Goal: Transaction & Acquisition: Book appointment/travel/reservation

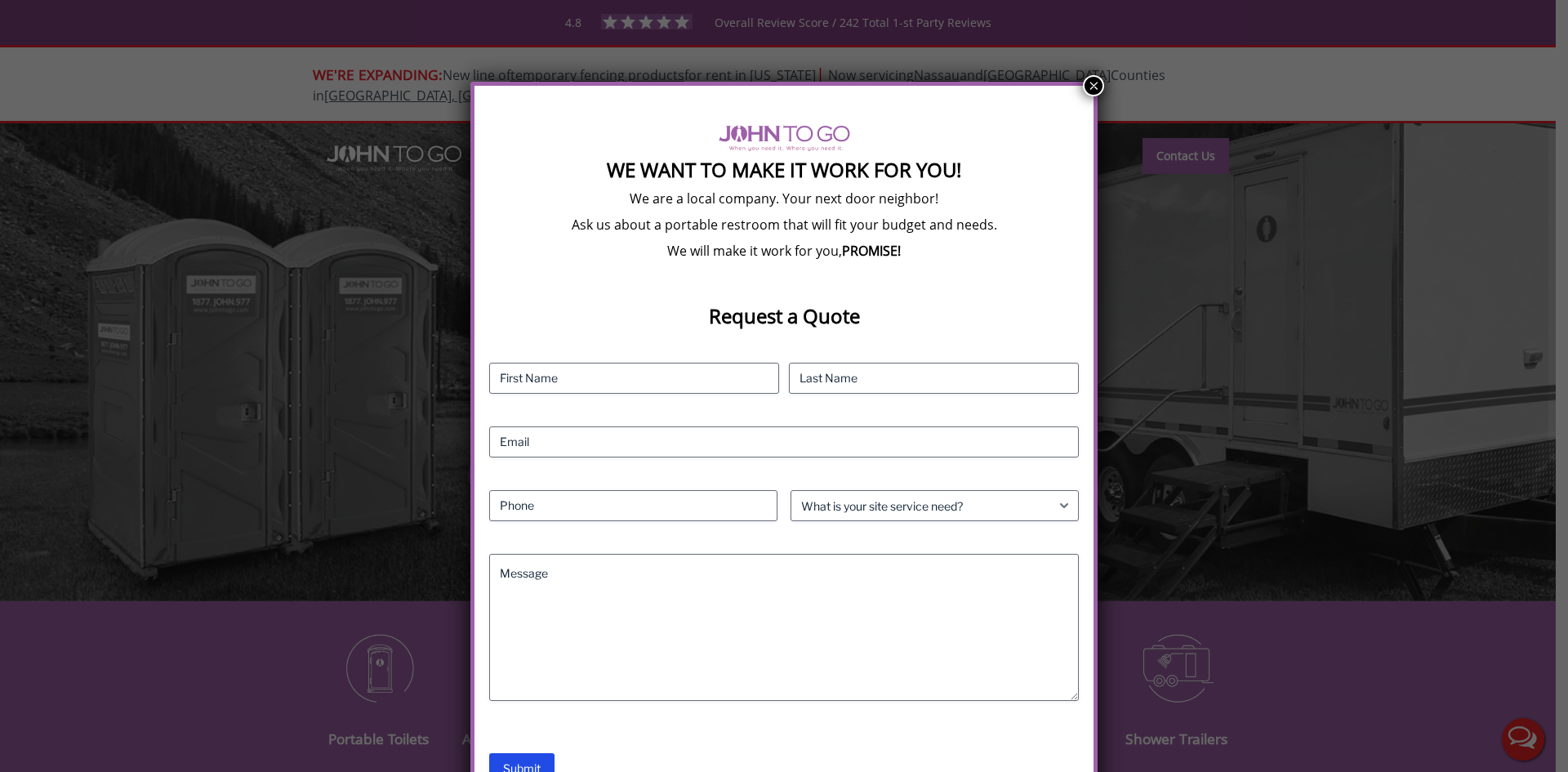
click at [1090, 80] on button "×" at bounding box center [1093, 85] width 21 height 21
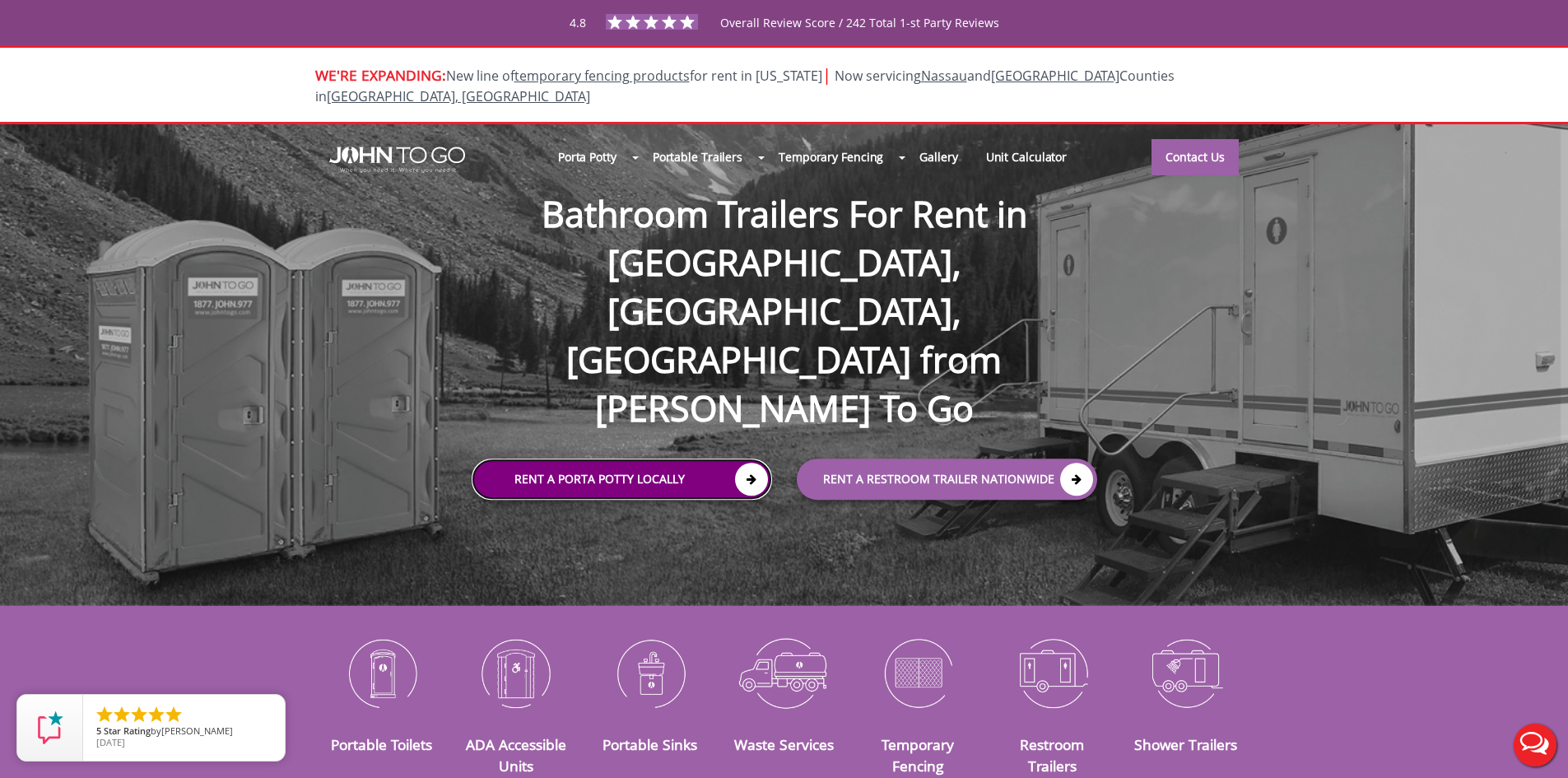
click at [598, 459] on link "Rent a Porta Potty Locally" at bounding box center [622, 479] width 301 height 41
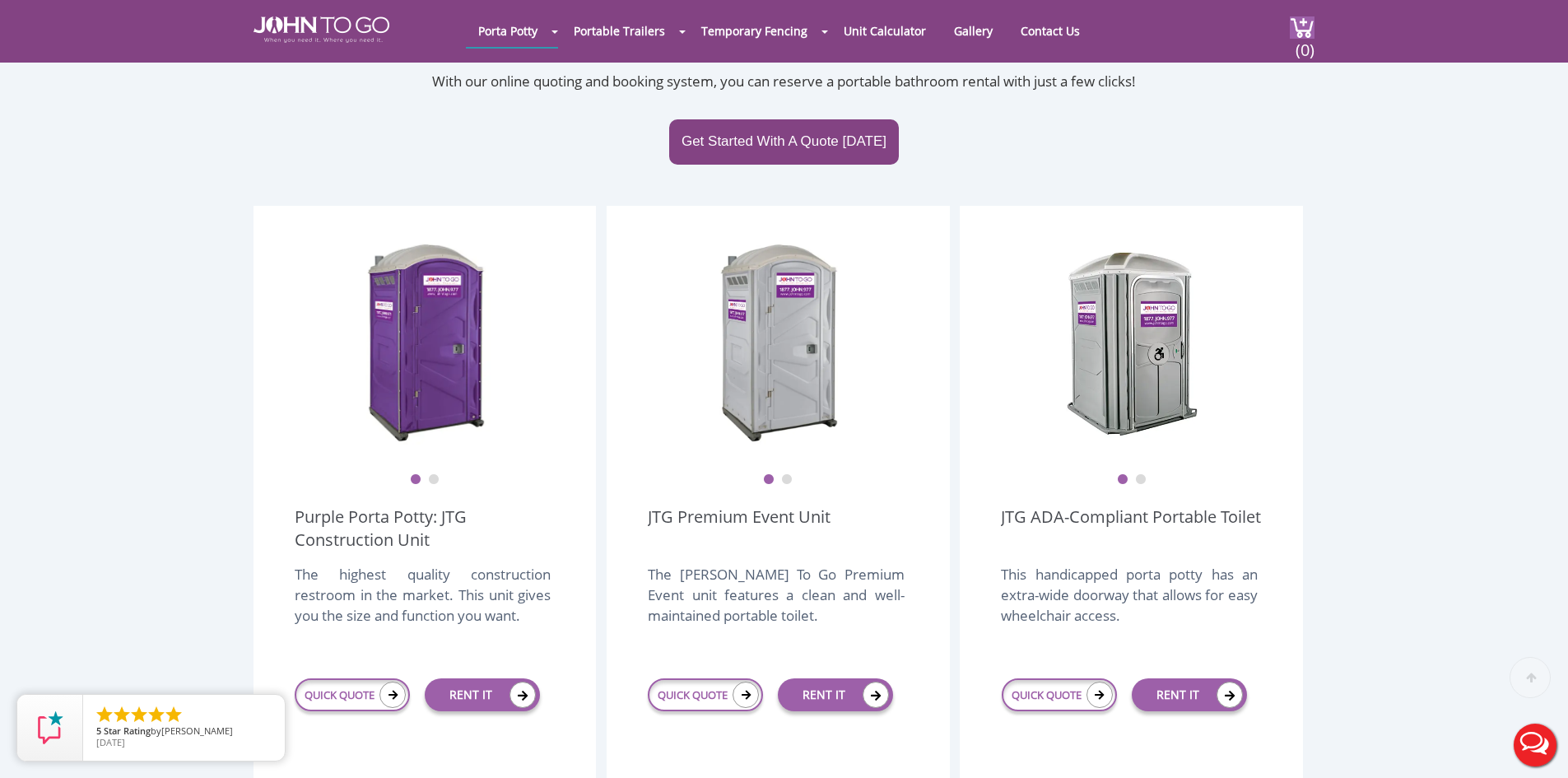
scroll to position [329, 0]
click at [466, 678] on link "RENT IT" at bounding box center [482, 694] width 115 height 33
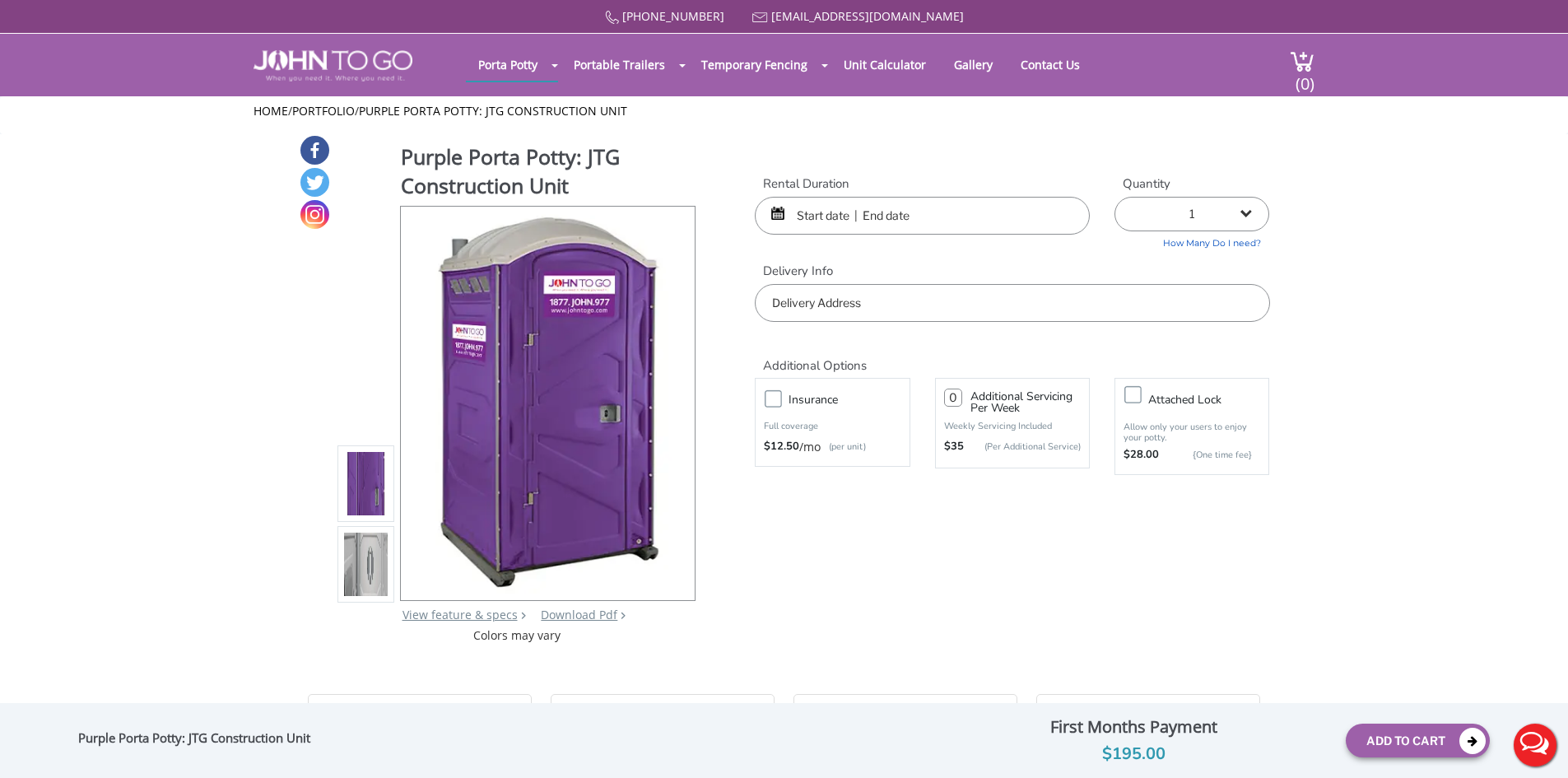
click at [930, 218] on input "text" at bounding box center [922, 215] width 335 height 38
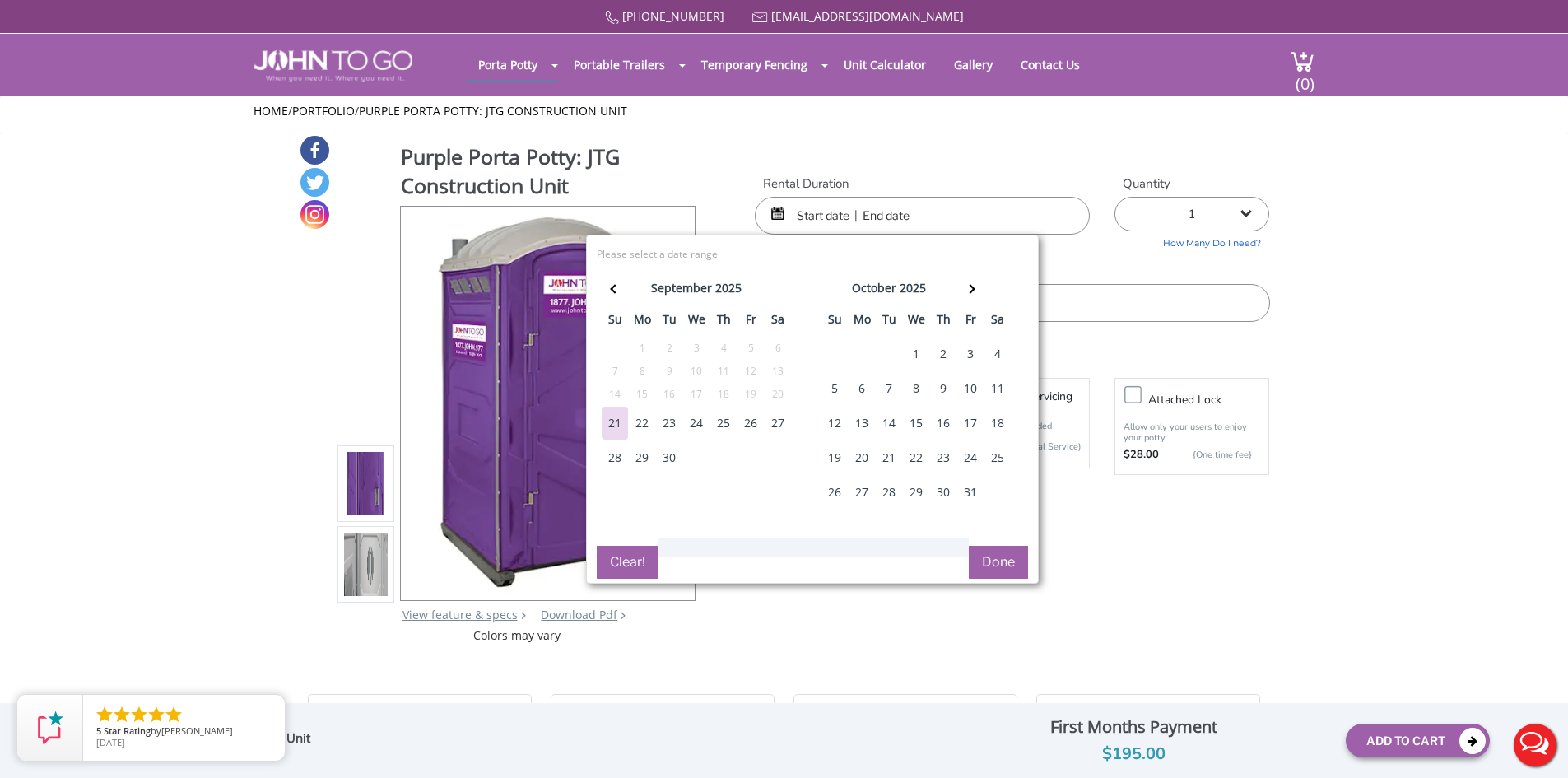
click at [857, 388] on div "6" at bounding box center [862, 389] width 27 height 33
click at [859, 387] on div "6" at bounding box center [862, 389] width 27 height 33
click at [971, 487] on div "31" at bounding box center [970, 492] width 27 height 33
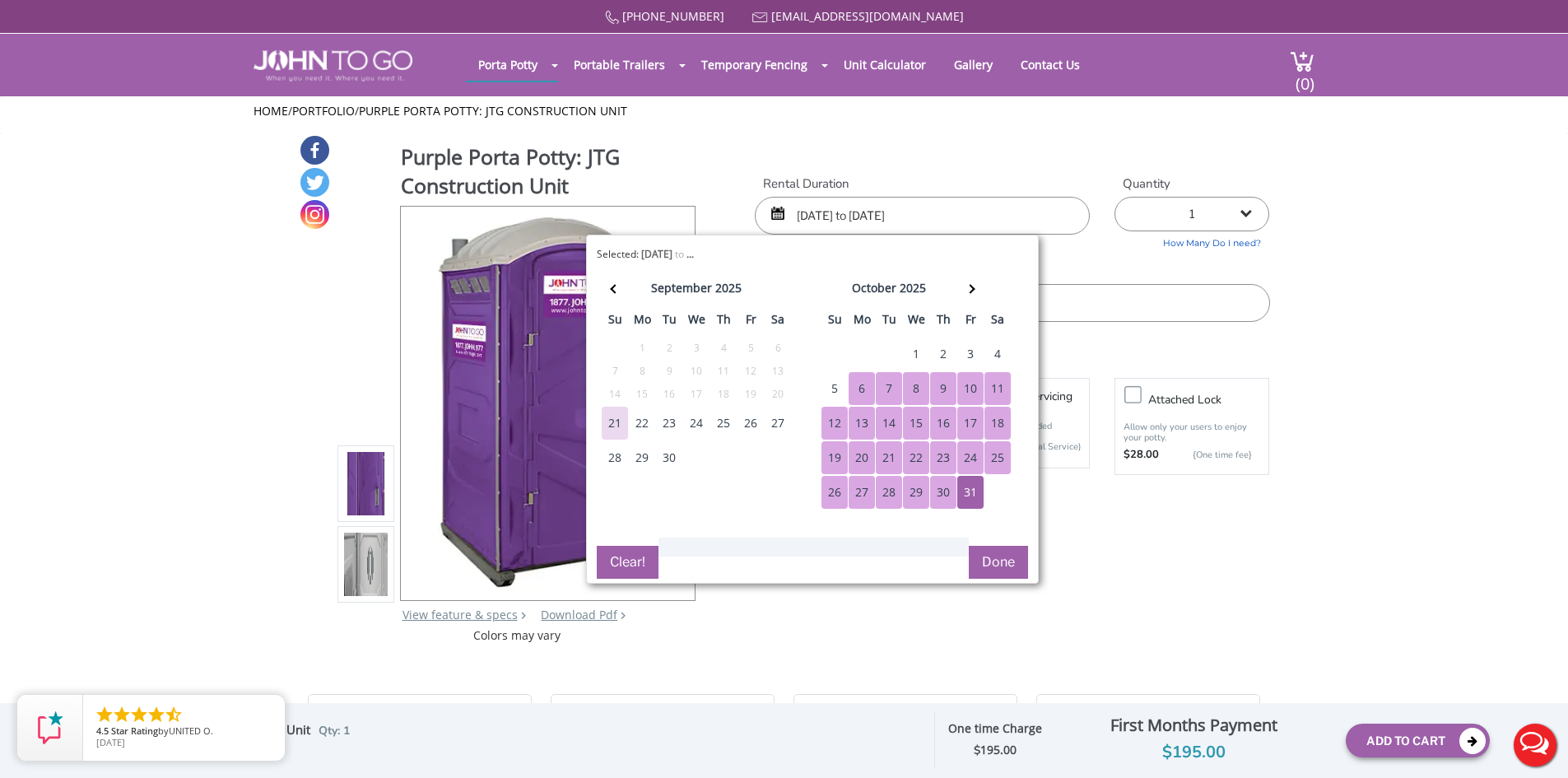
click at [863, 387] on div "6" at bounding box center [862, 389] width 27 height 33
click at [973, 287] on span at bounding box center [970, 289] width 9 height 9
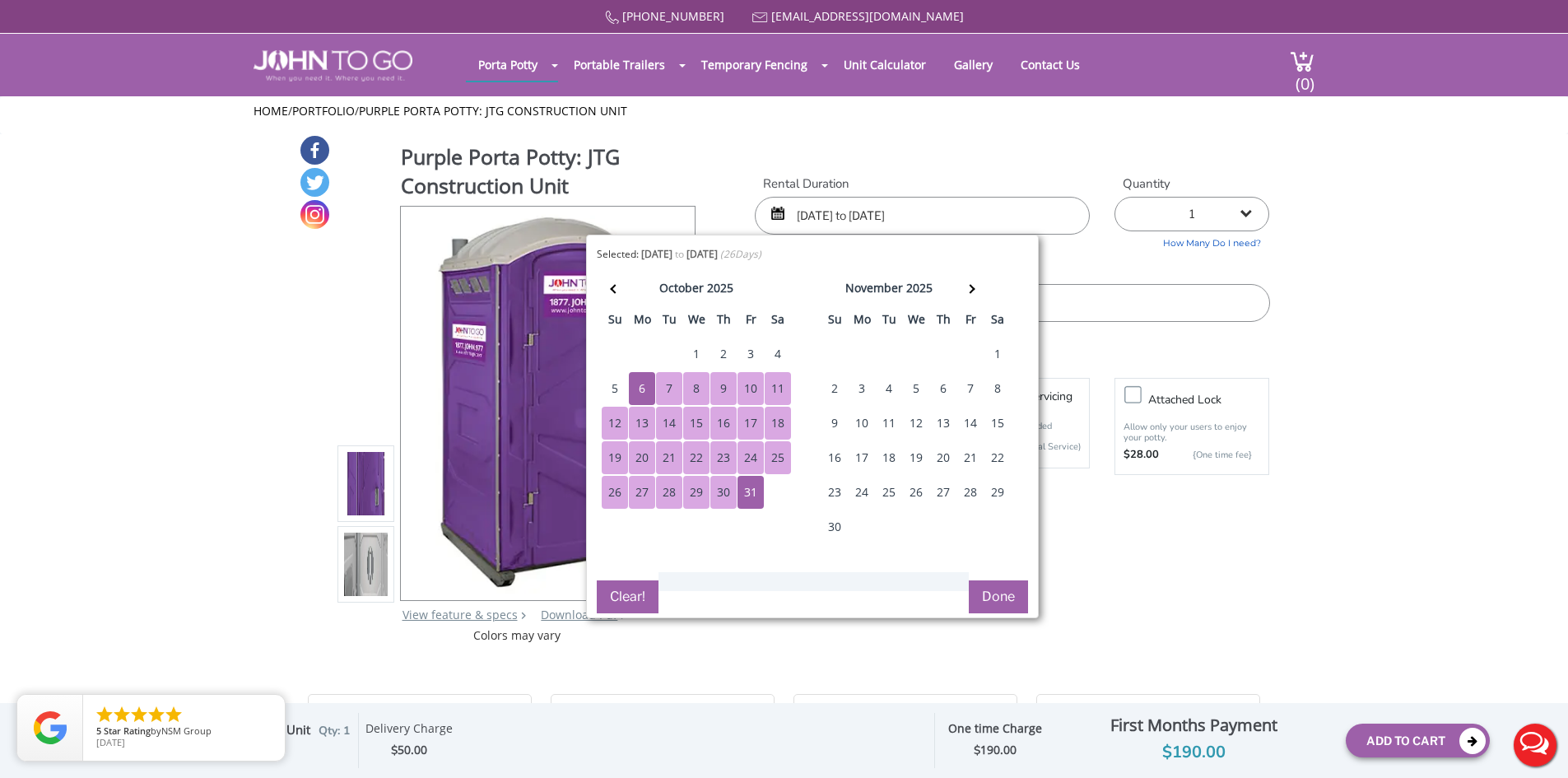
click at [833, 524] on div "30" at bounding box center [834, 527] width 27 height 33
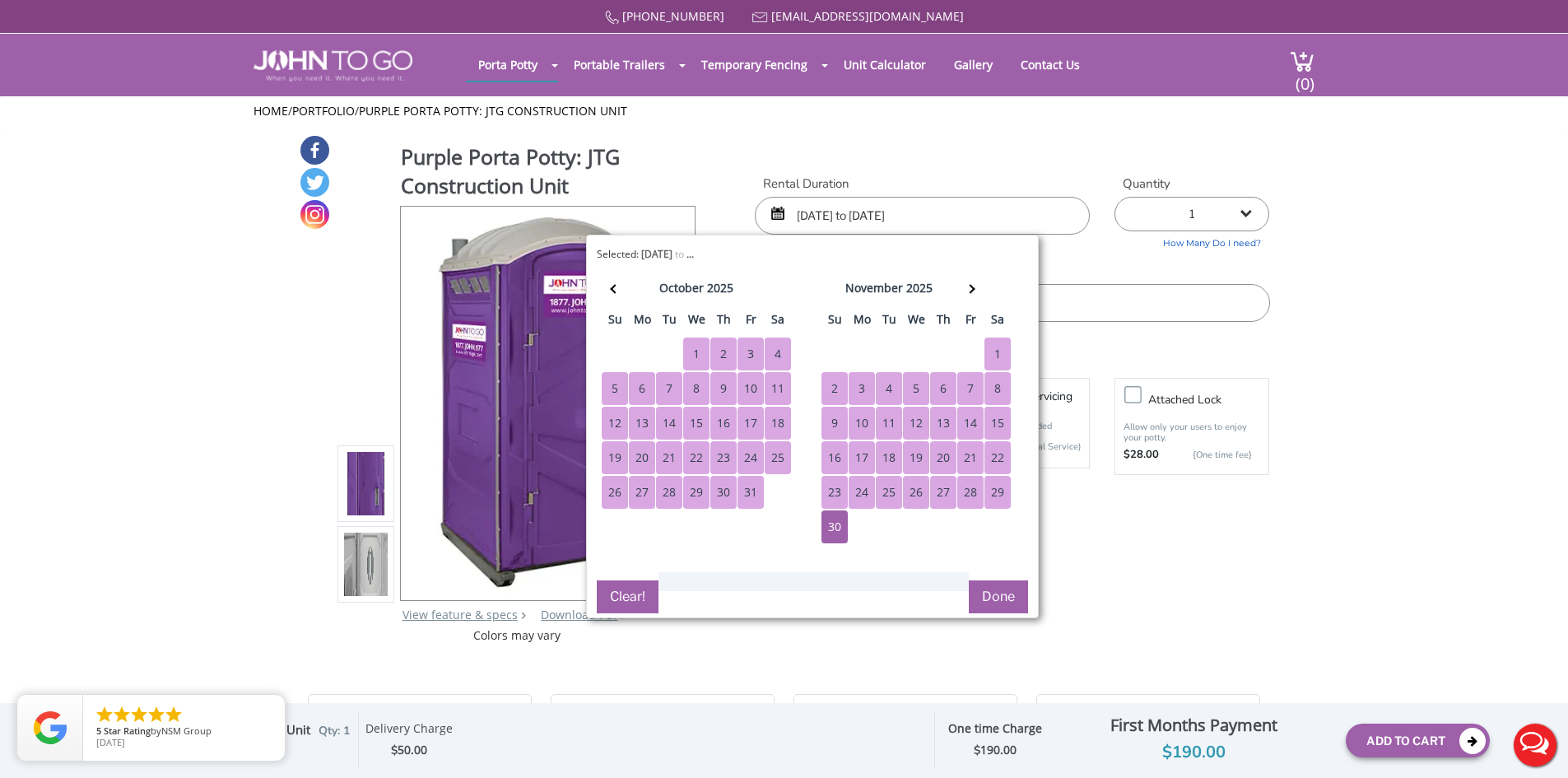
click at [695, 350] on div "1" at bounding box center [696, 354] width 27 height 33
type input "10/01/2025 to 11/30/2025"
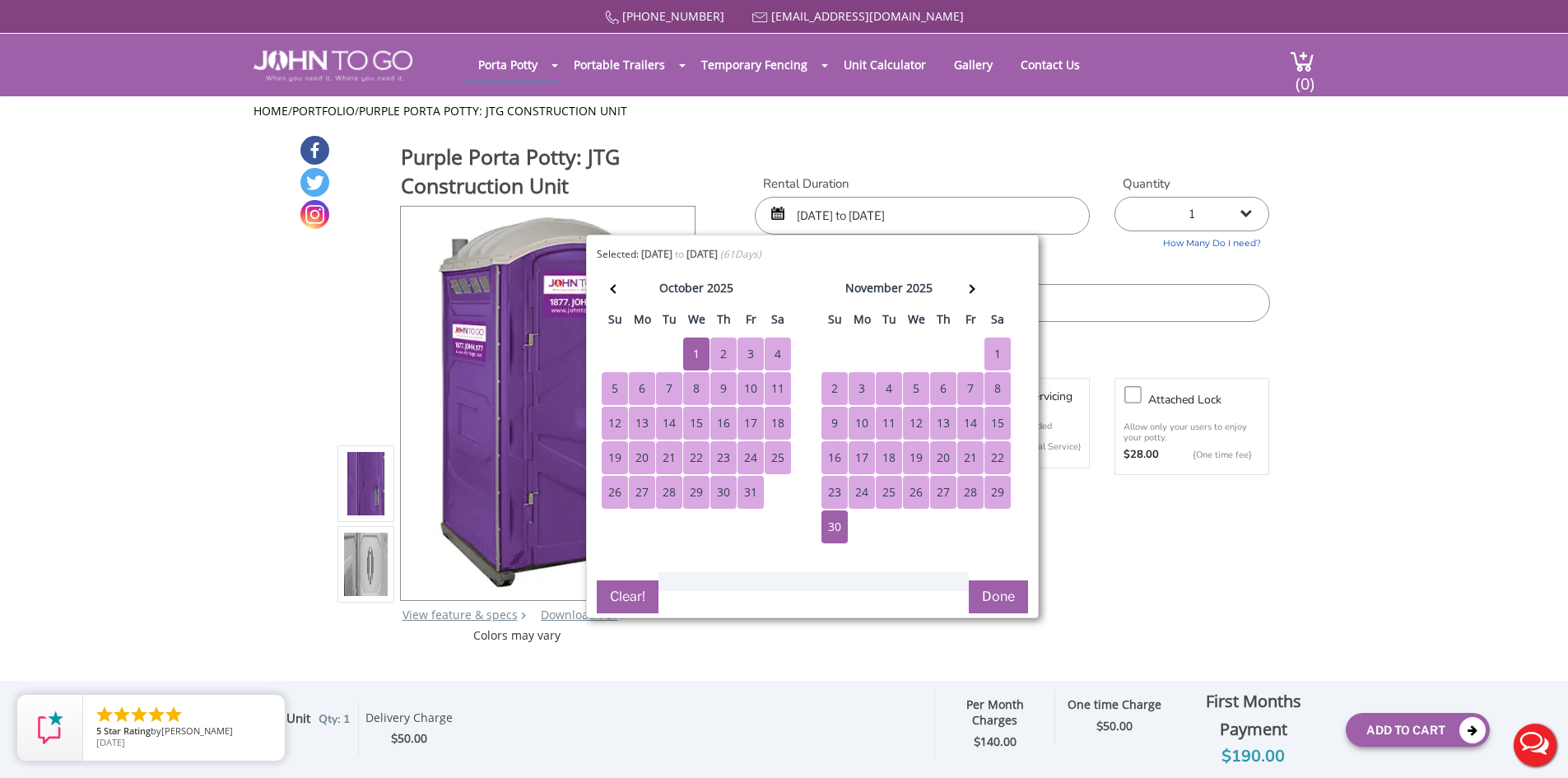
click at [995, 600] on button "Done" at bounding box center [998, 596] width 59 height 33
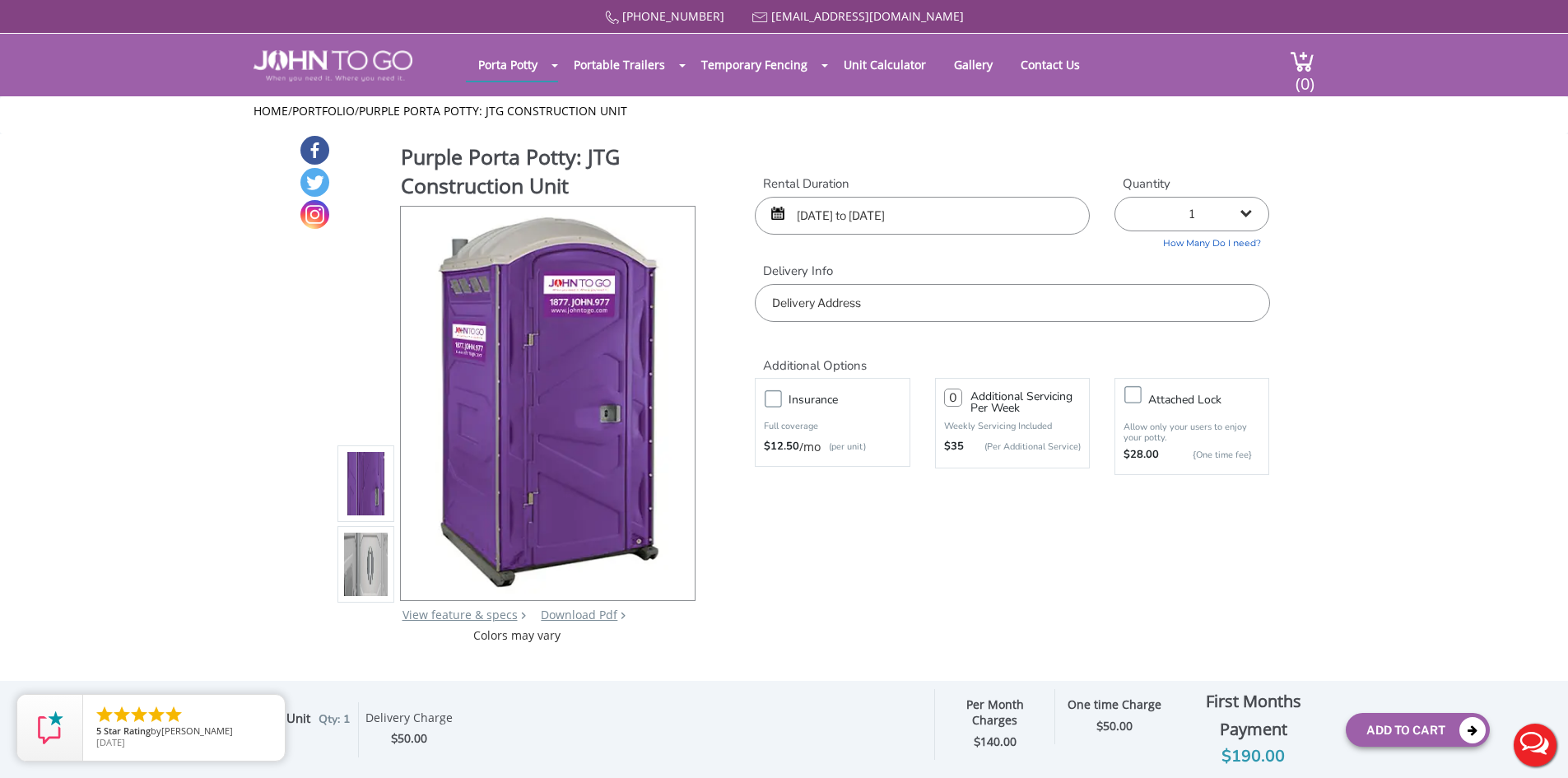
click at [959, 301] on input "text" at bounding box center [1012, 302] width 514 height 38
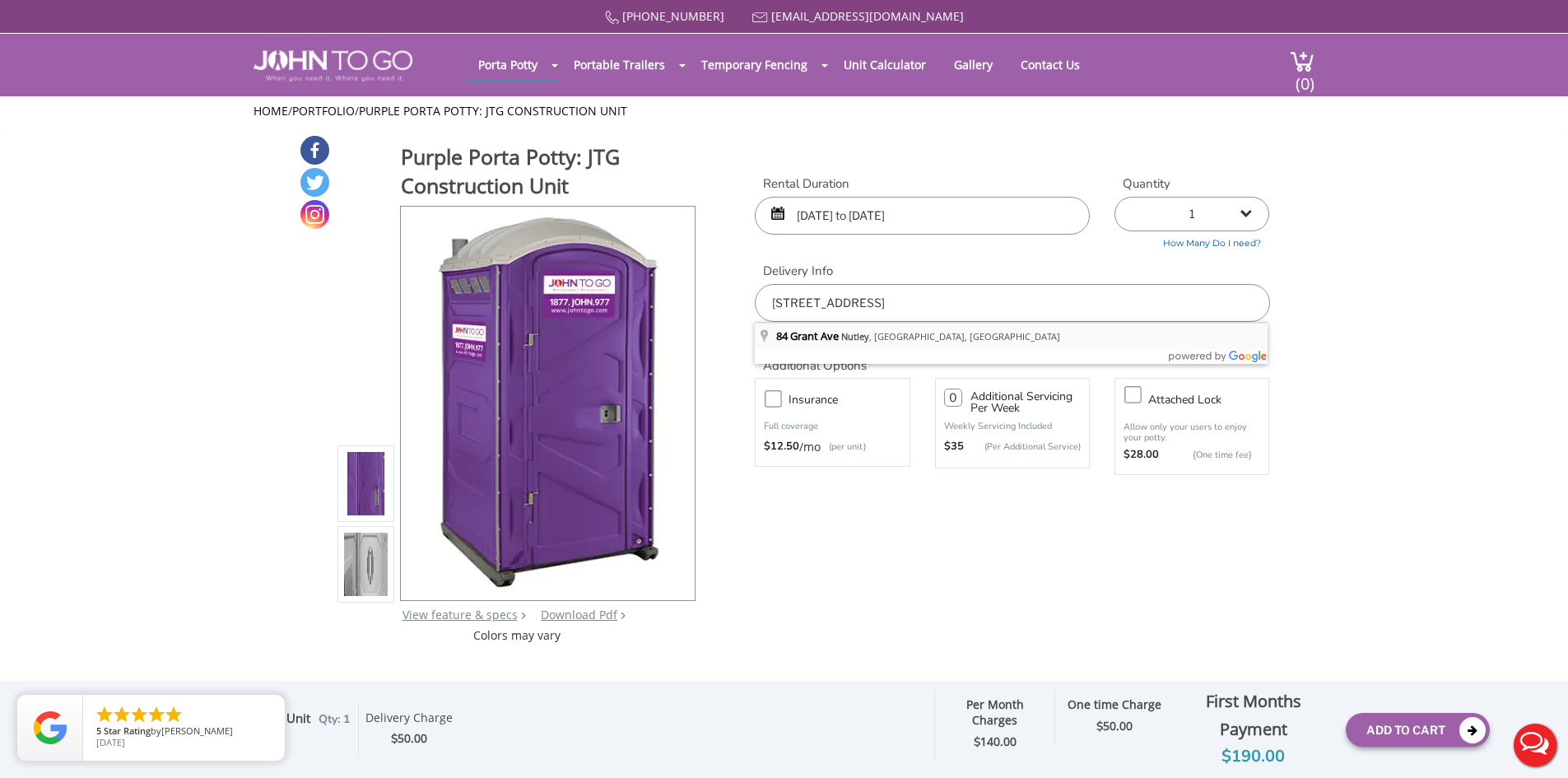
type input "84 Grant Ave, Nutley, NJ, USA"
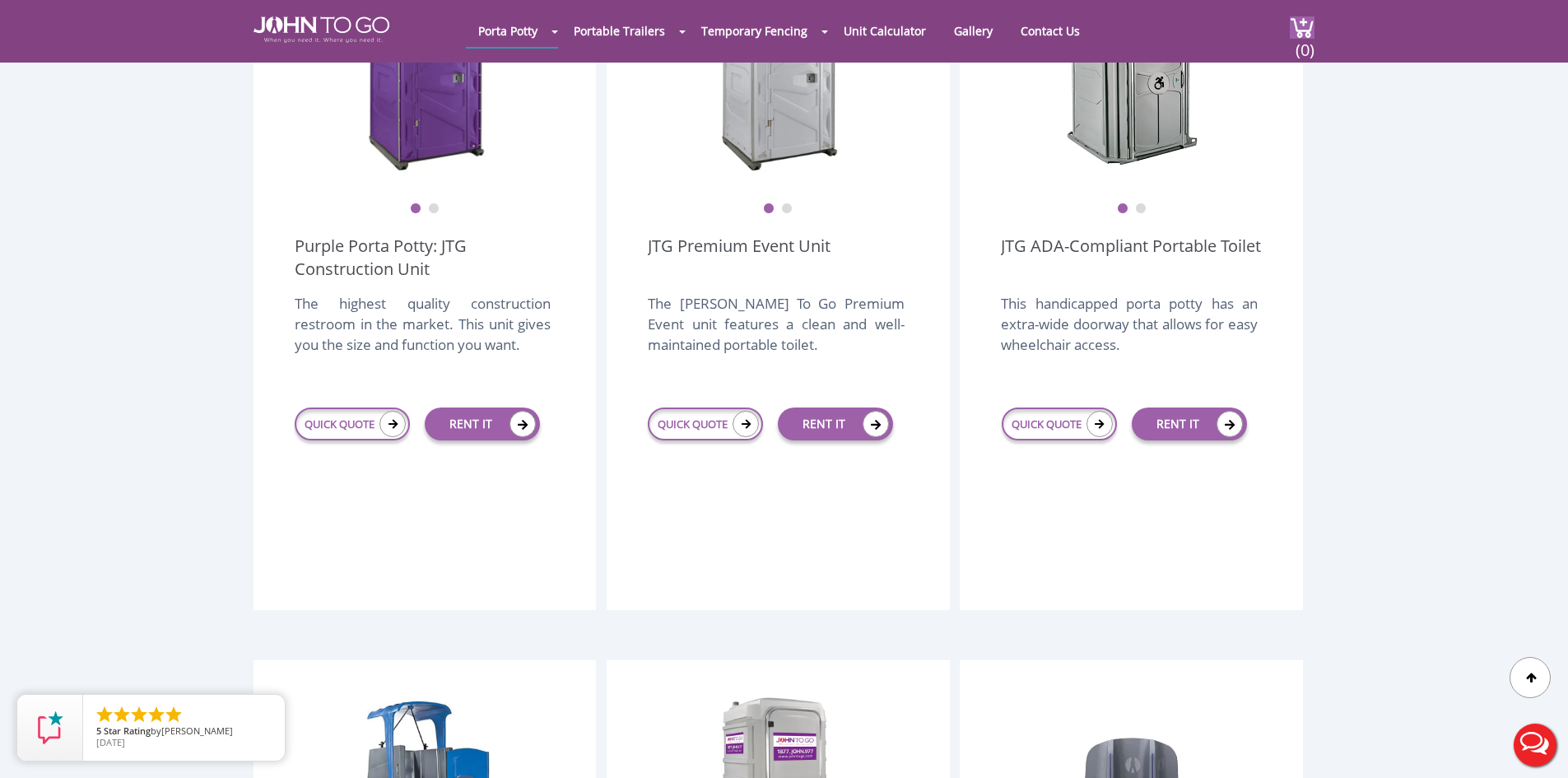
scroll to position [658, 0]
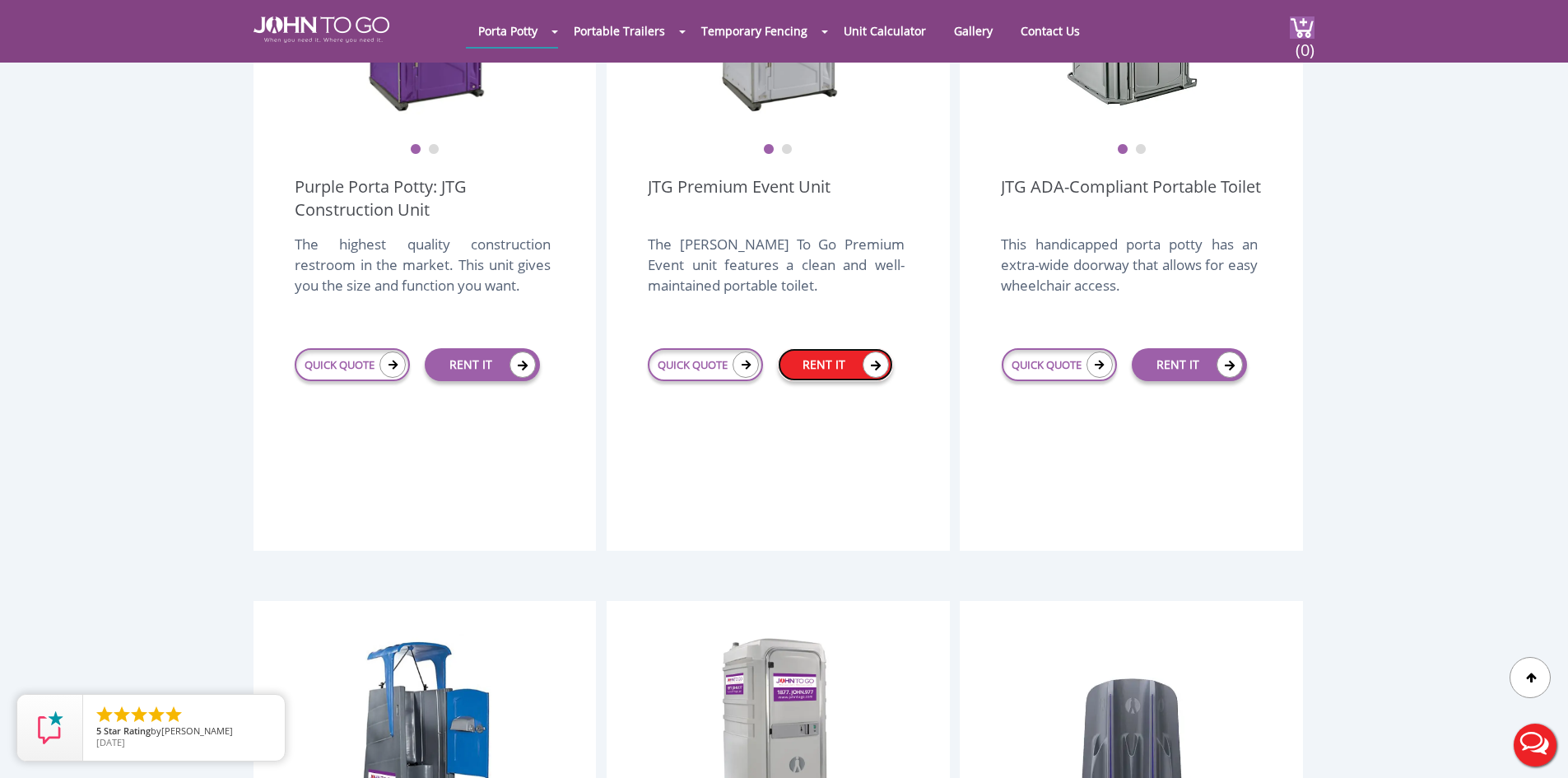
click at [823, 348] on link "RENT IT" at bounding box center [835, 365] width 115 height 33
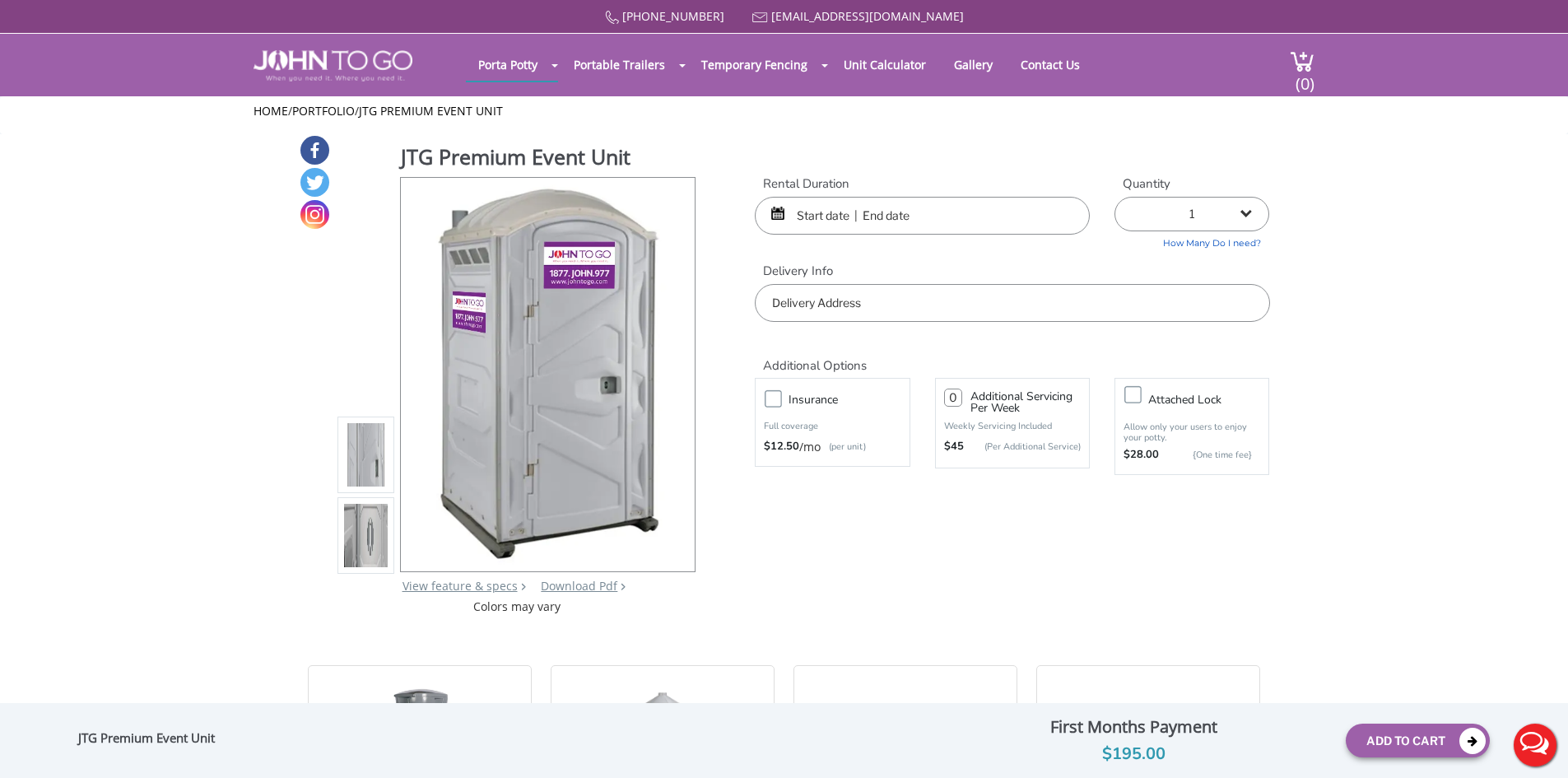
click at [918, 220] on input "text" at bounding box center [922, 215] width 335 height 38
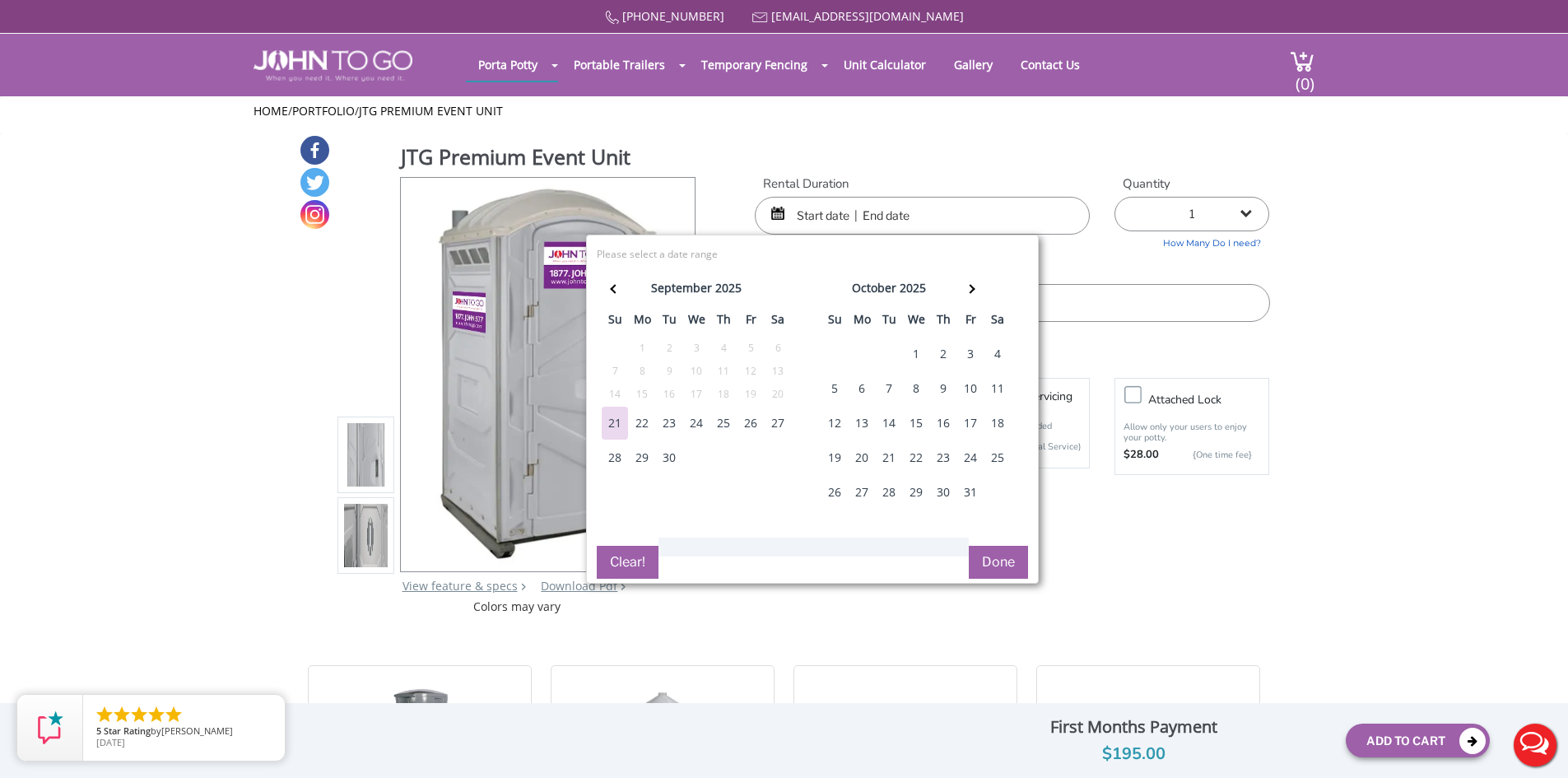
click at [746, 424] on div "26" at bounding box center [750, 423] width 27 height 33
click at [620, 457] on div "28" at bounding box center [615, 458] width 27 height 33
type input "09/26/2025 to 09/28/2025"
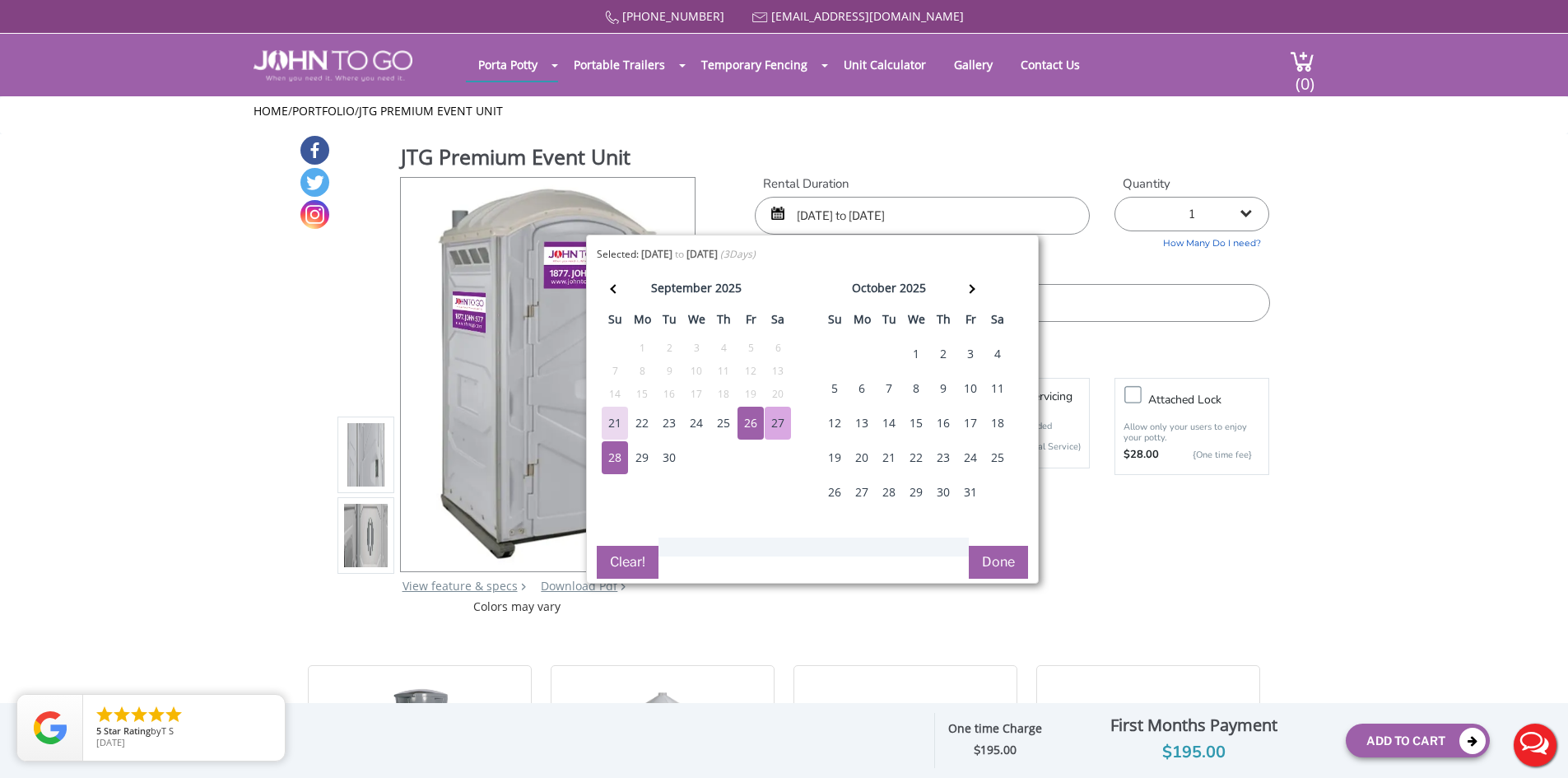
click at [1002, 561] on button "Done" at bounding box center [998, 562] width 59 height 33
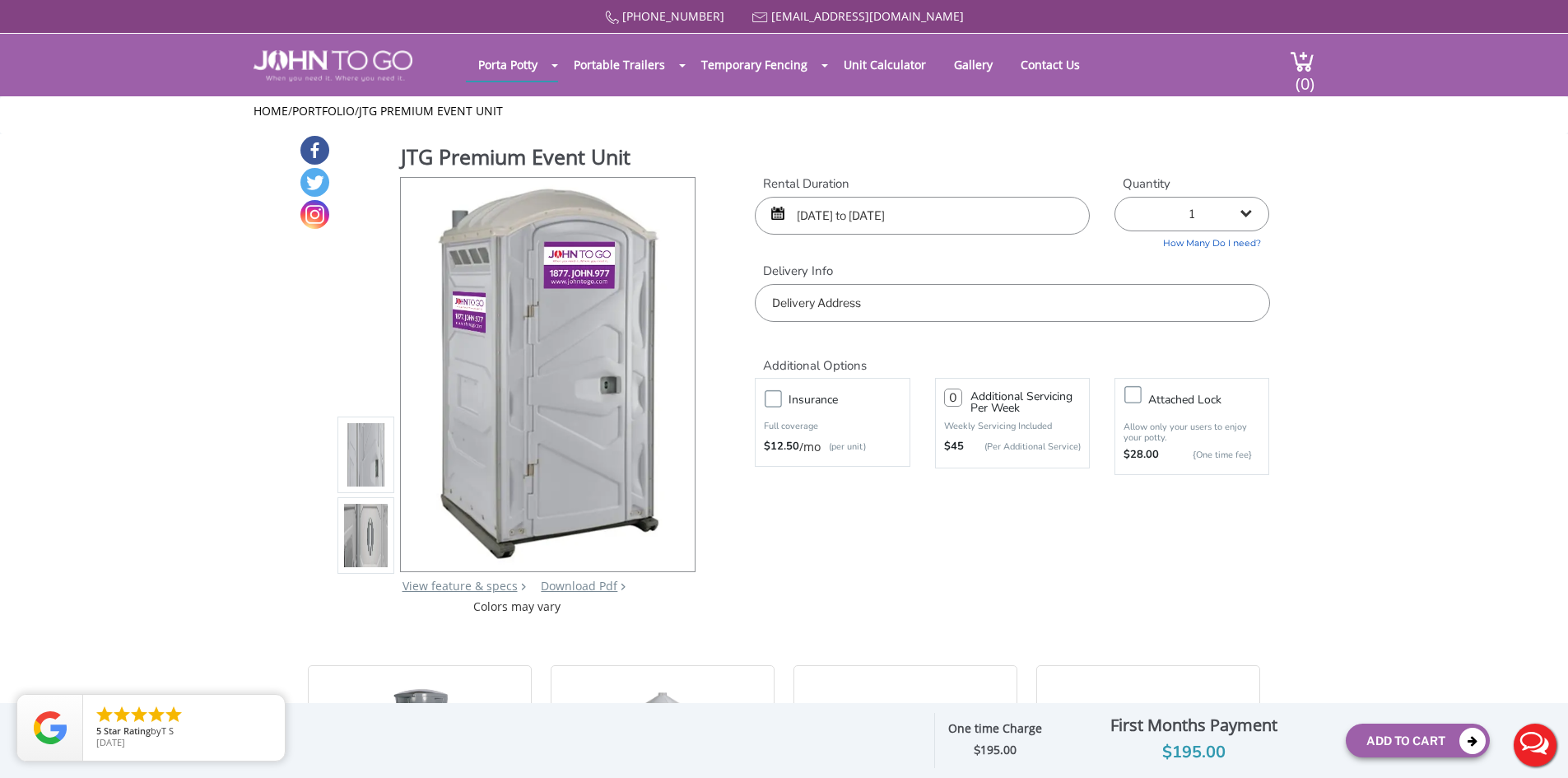
click at [964, 312] on input "text" at bounding box center [1012, 302] width 514 height 38
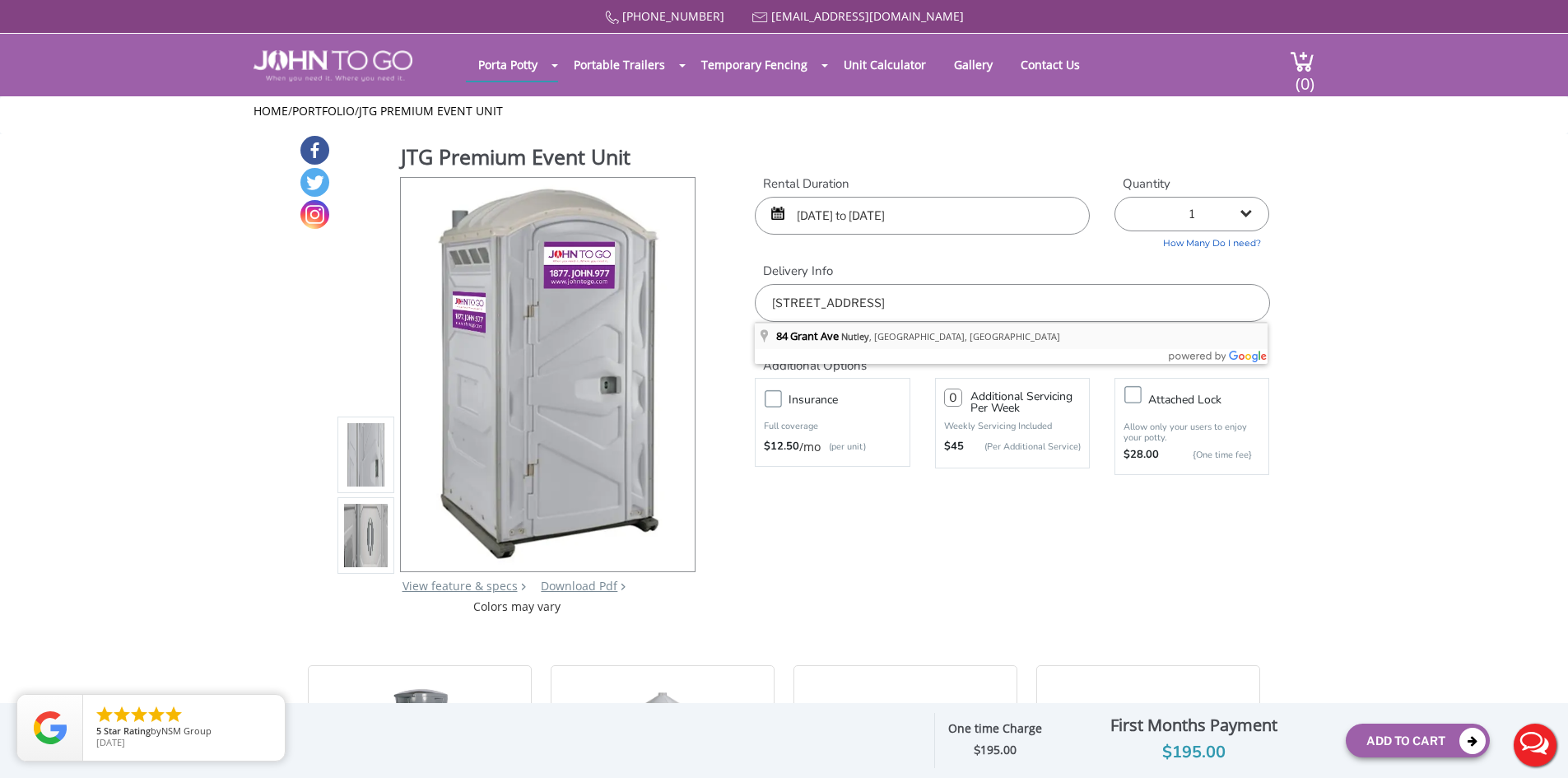
type input "84 Grant Ave, Nutley, NJ, USA"
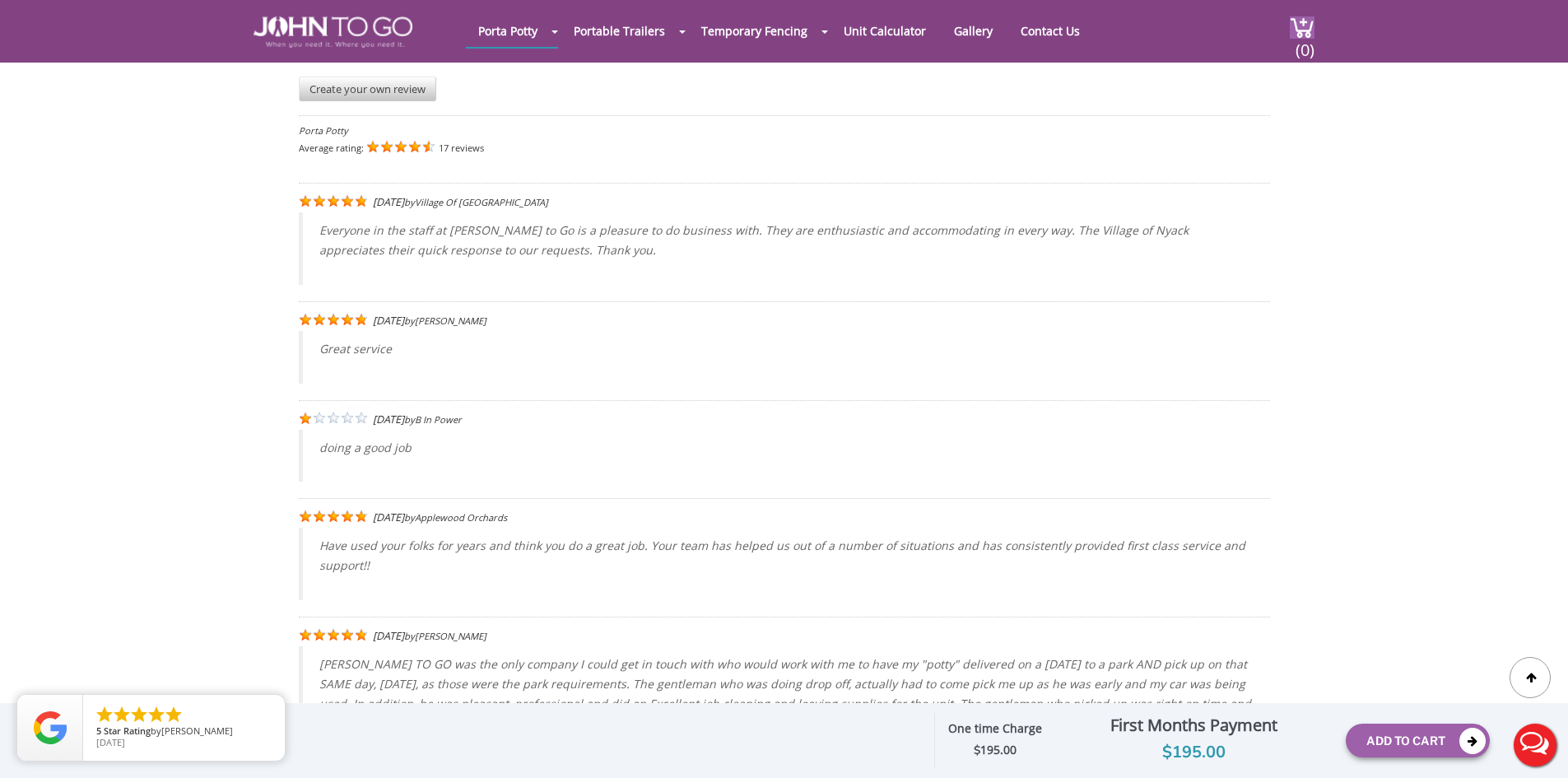
scroll to position [3538, 0]
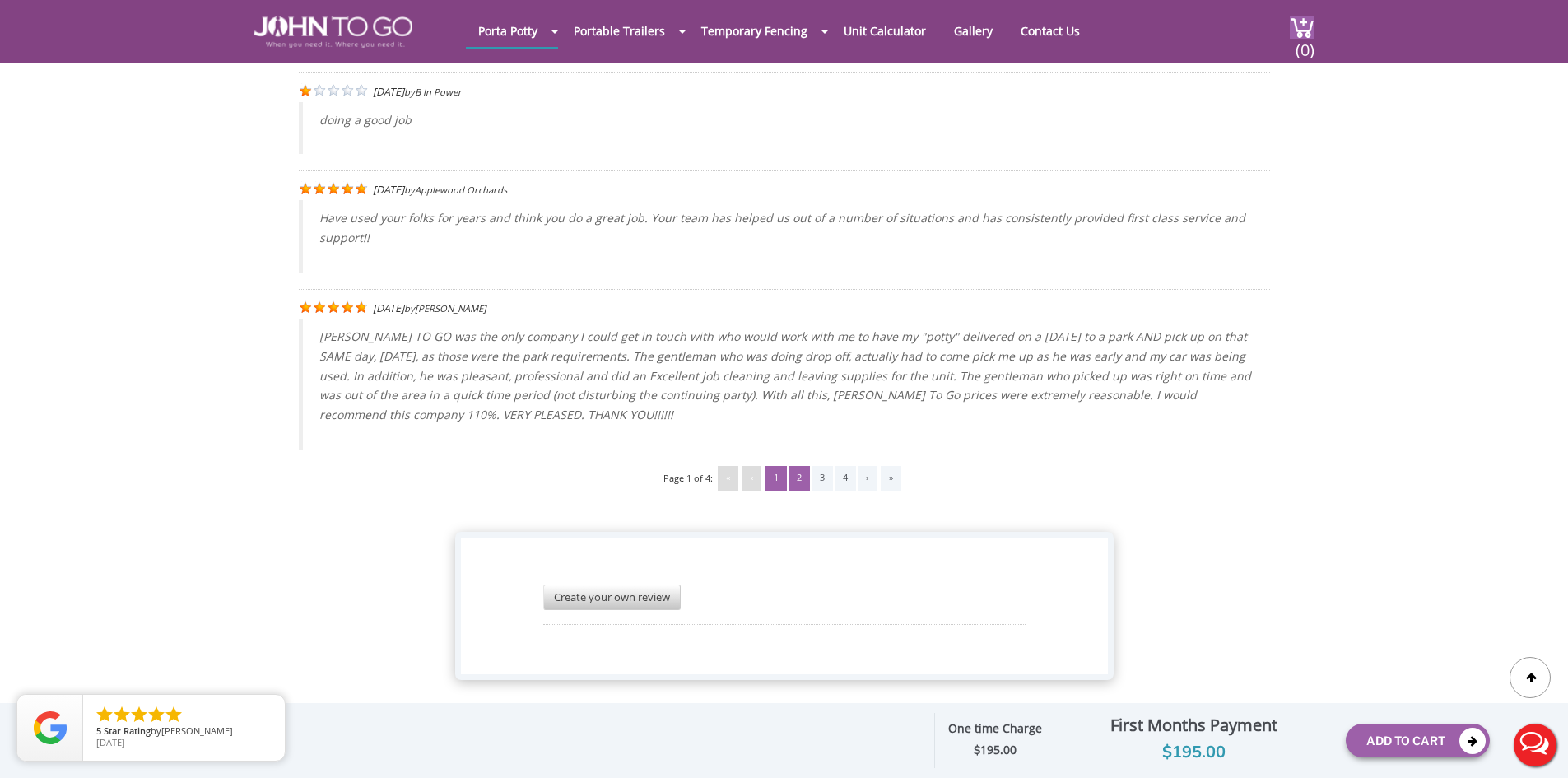
click at [791, 466] on div "2" at bounding box center [798, 477] width 21 height 25
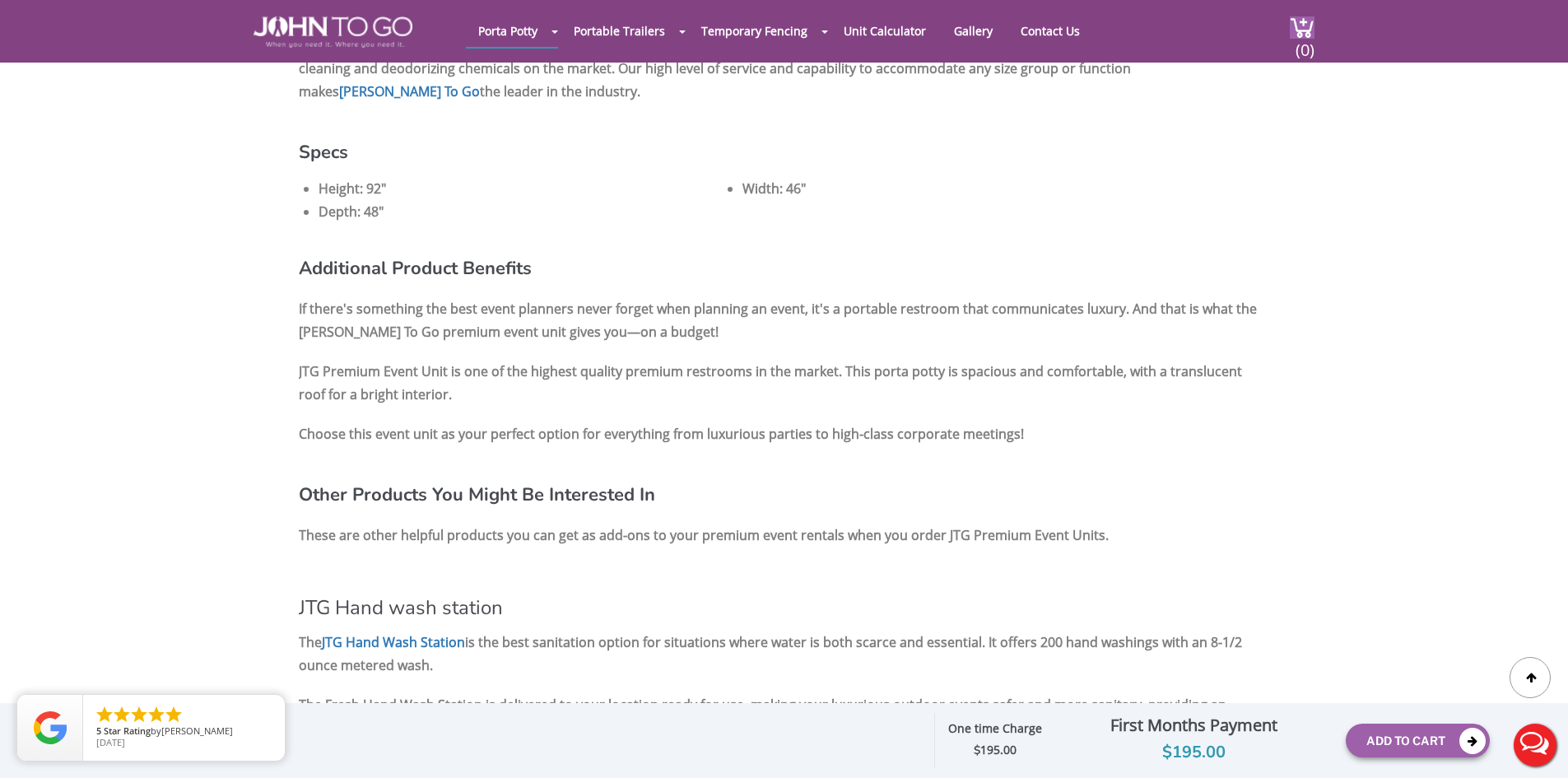
scroll to position [1066, 0]
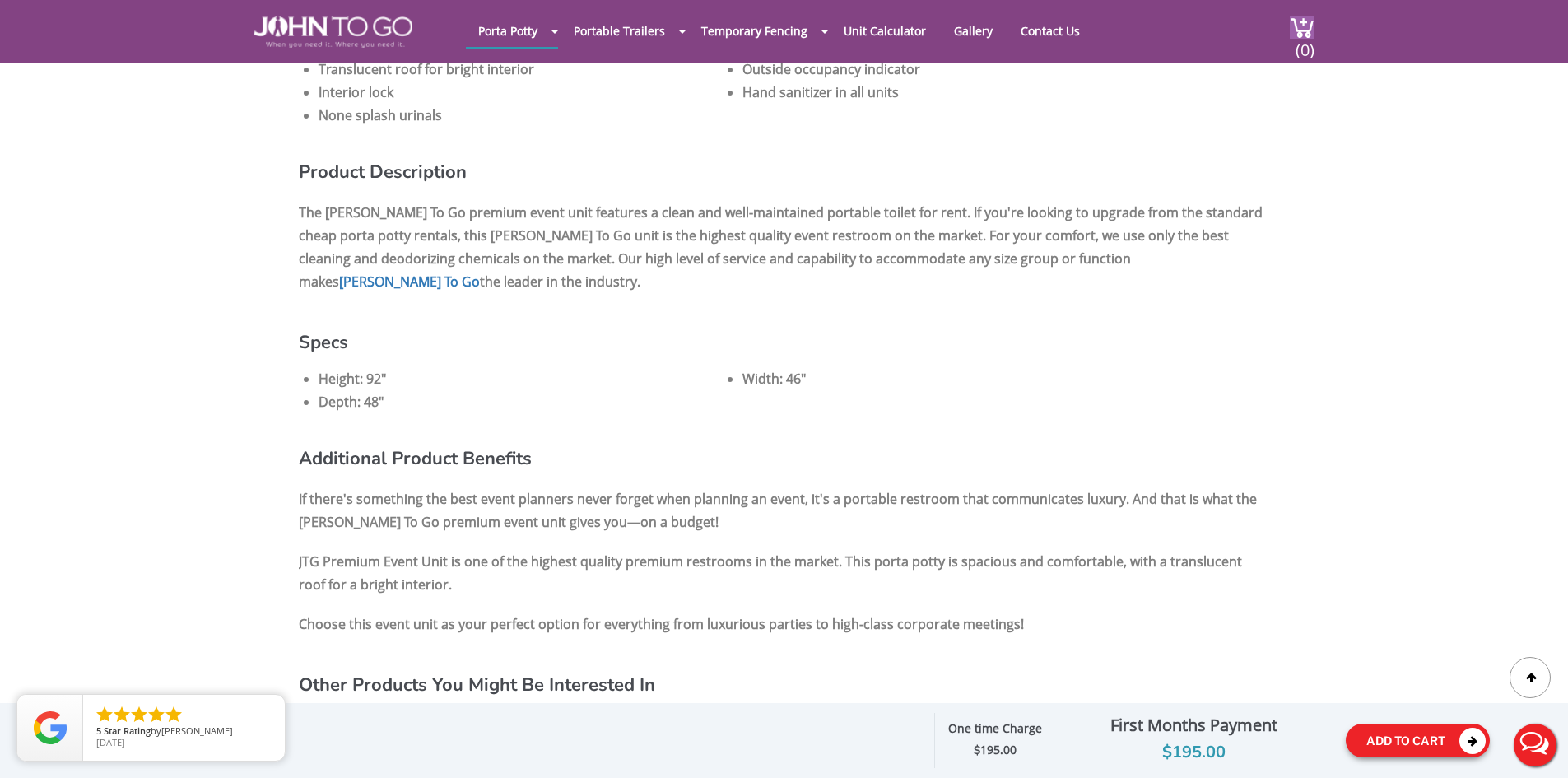
click at [1367, 741] on button "Add To Cart" at bounding box center [1418, 740] width 144 height 34
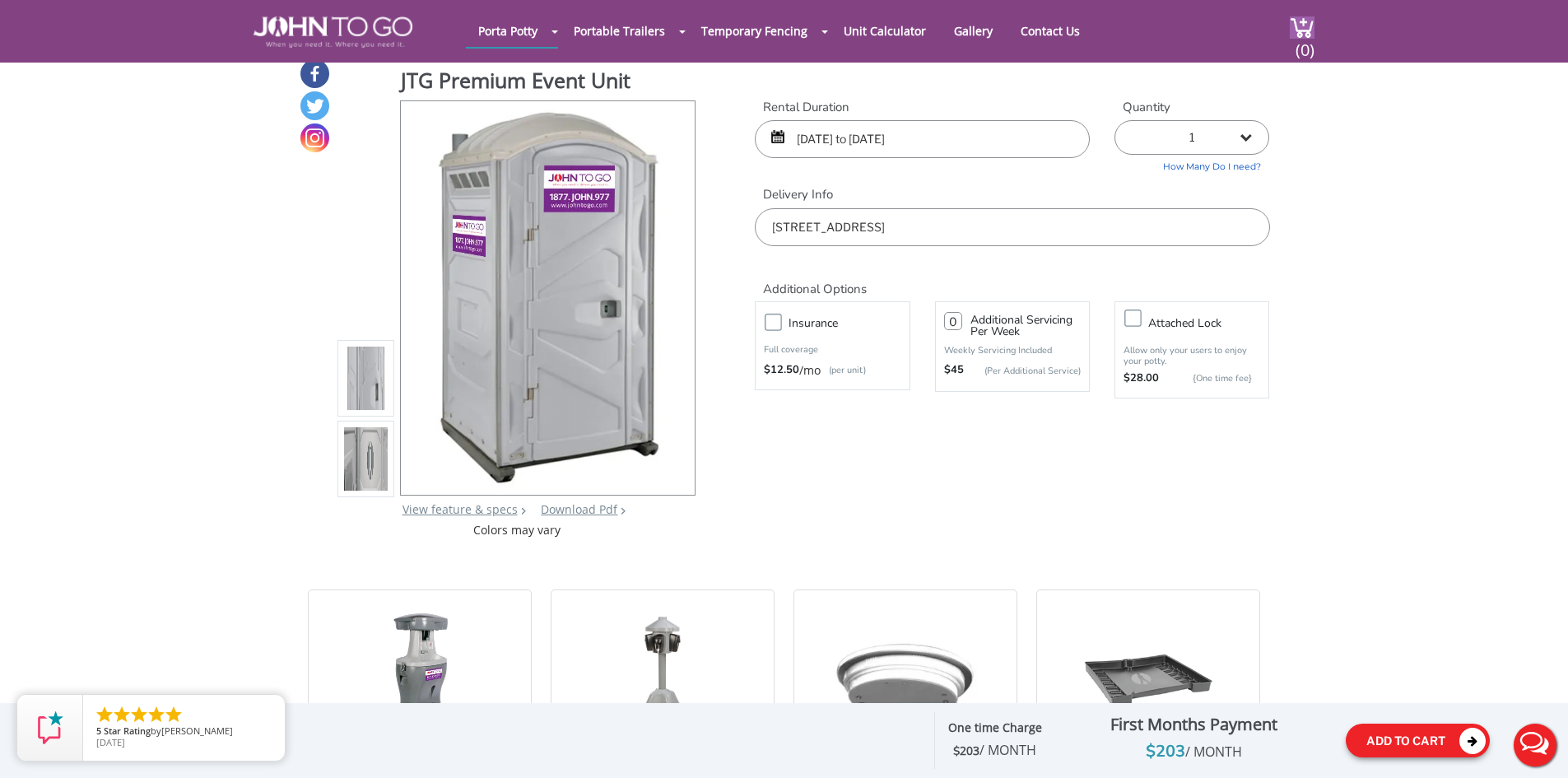
scroll to position [0, 0]
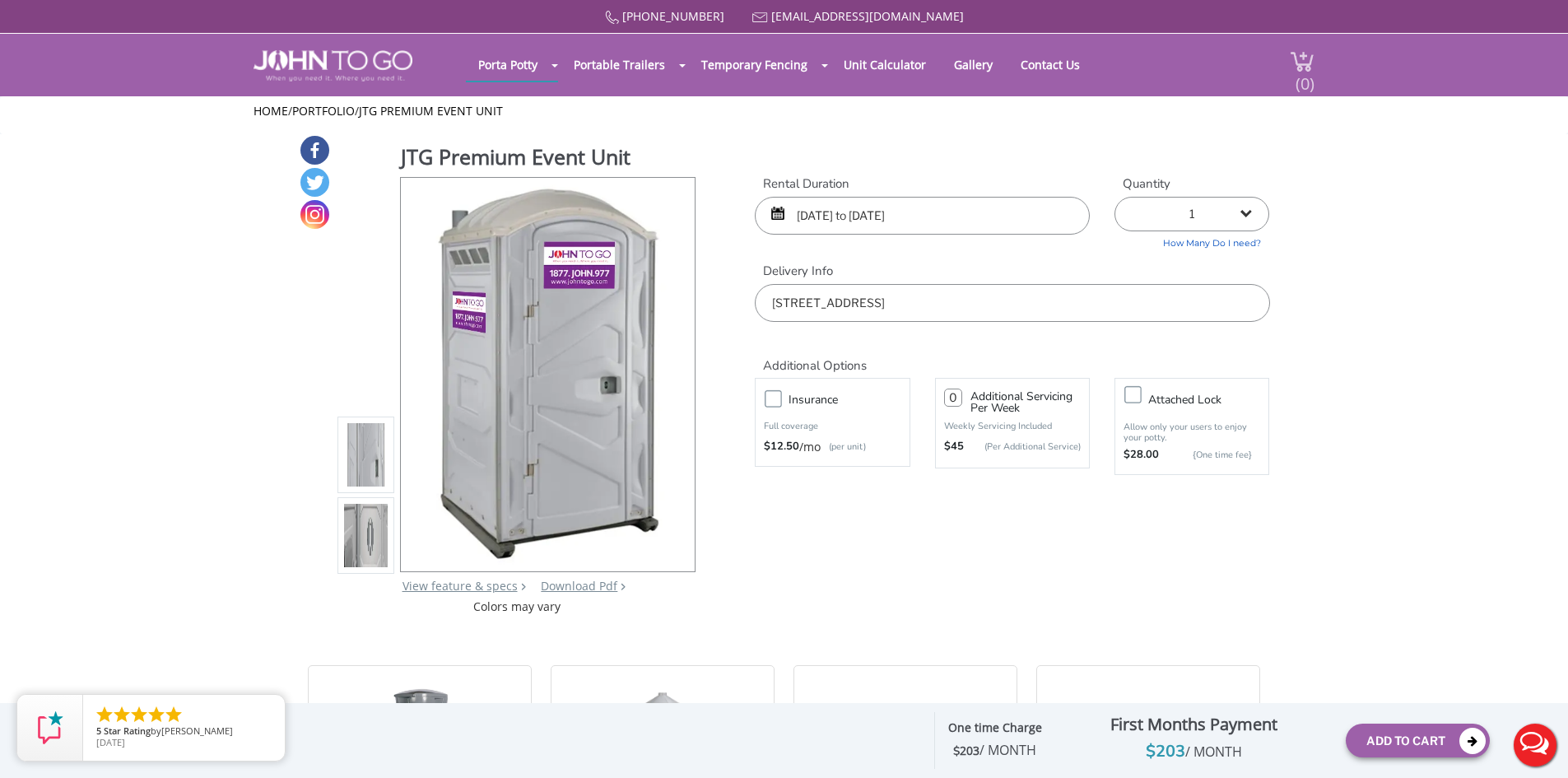
click at [1310, 86] on span "(0)" at bounding box center [1304, 77] width 19 height 35
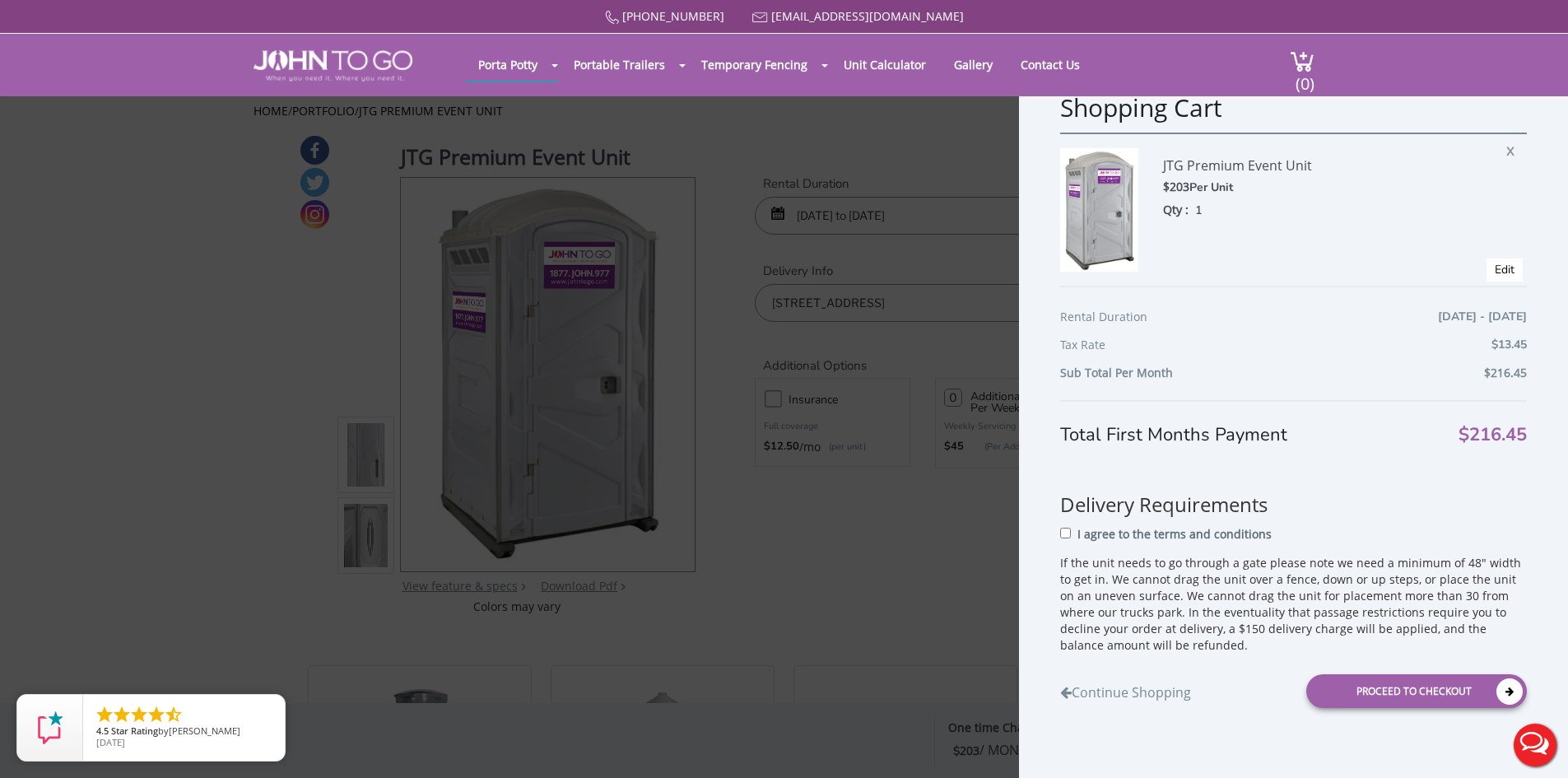
click at [151, 302] on div "Shopping Cart JTG Premium Event Unit $203 Per Unit Qty : 1 X Edit Rental Durati…" at bounding box center [784, 389] width 1568 height 778
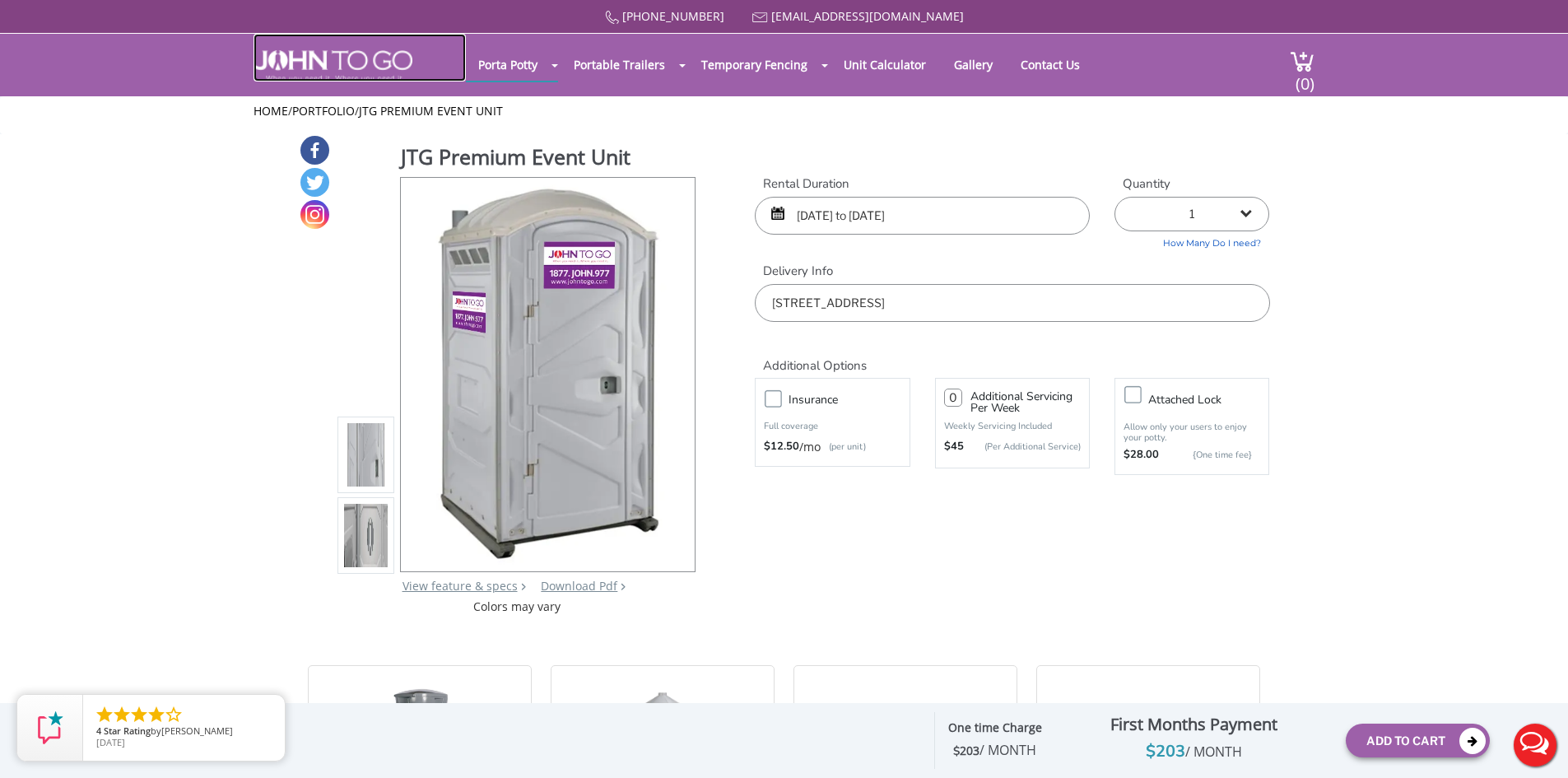
click at [381, 58] on img at bounding box center [333, 65] width 159 height 31
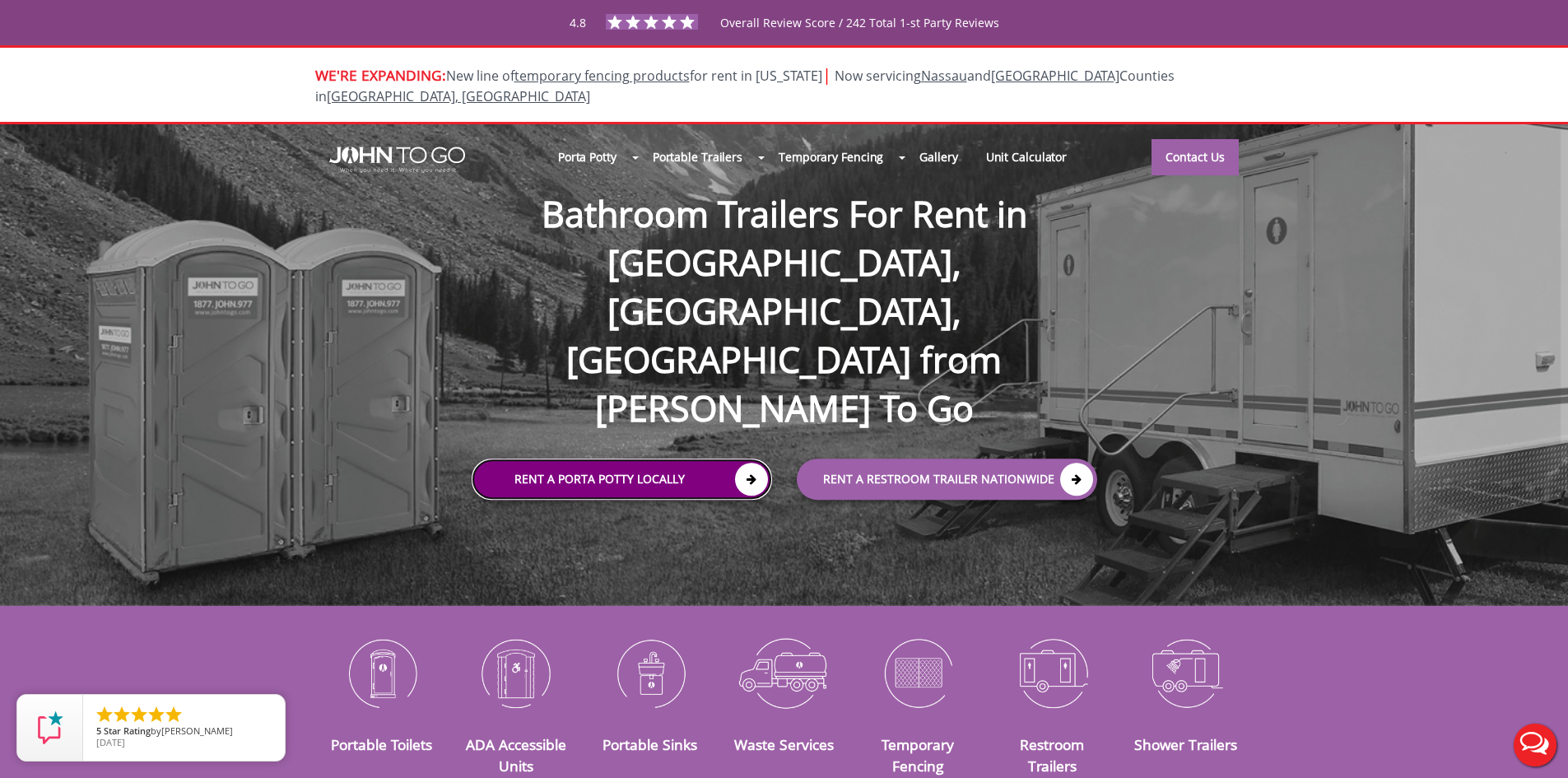
click at [583, 459] on link "Rent a Porta Potty Locally" at bounding box center [622, 479] width 301 height 41
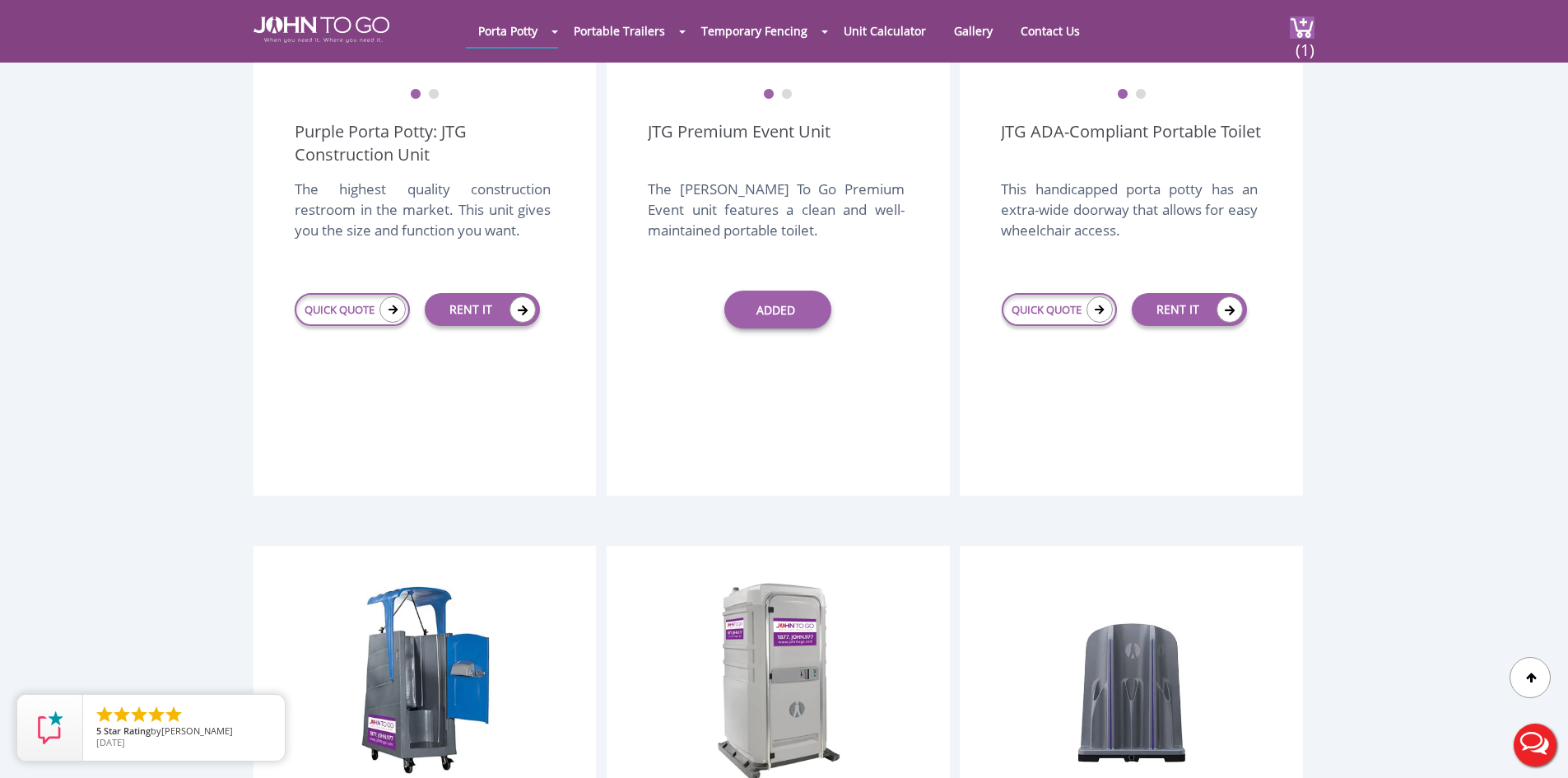
scroll to position [494, 0]
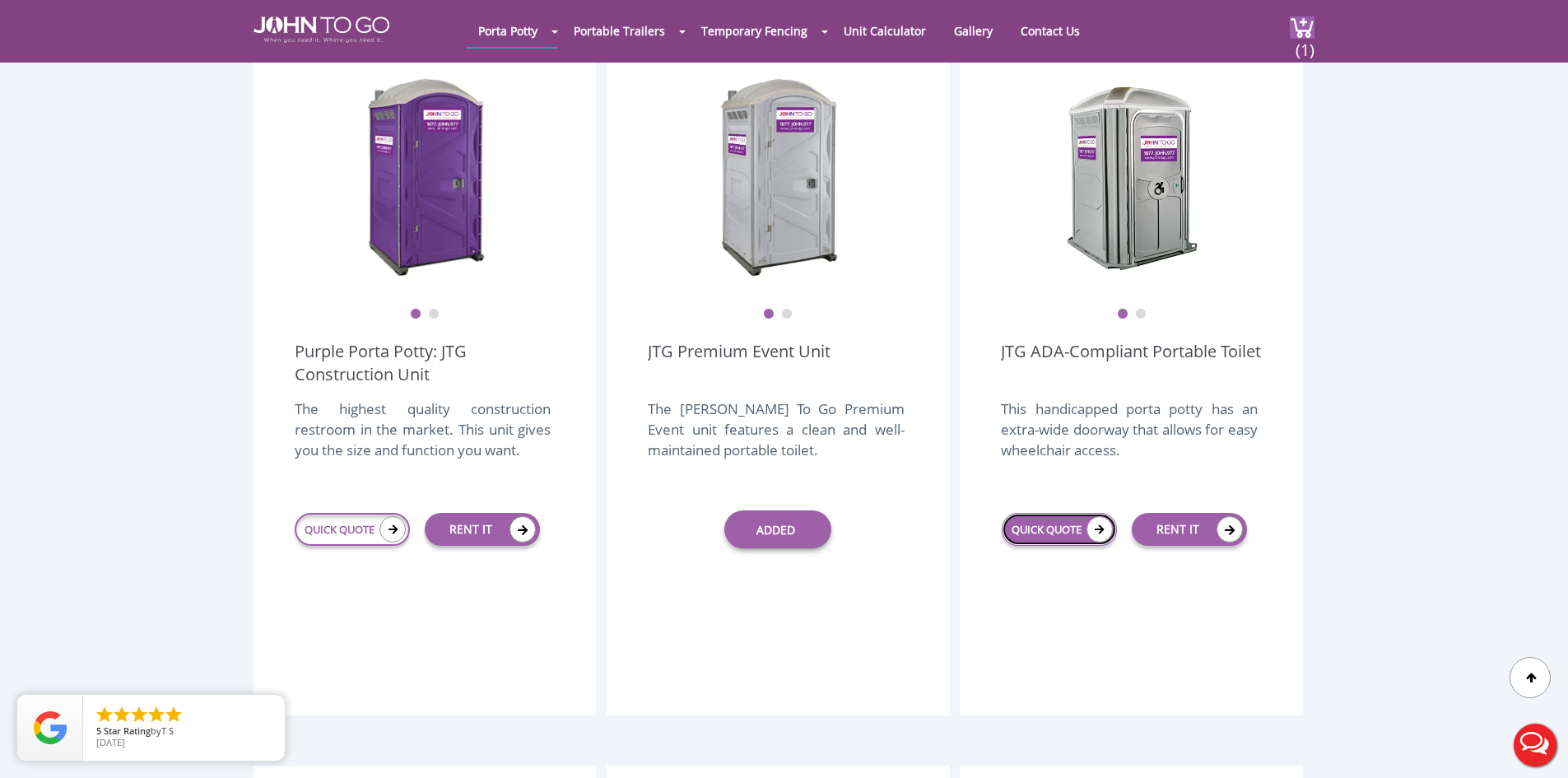
click at [1033, 513] on link "QUICK QUOTE" at bounding box center [1059, 529] width 115 height 33
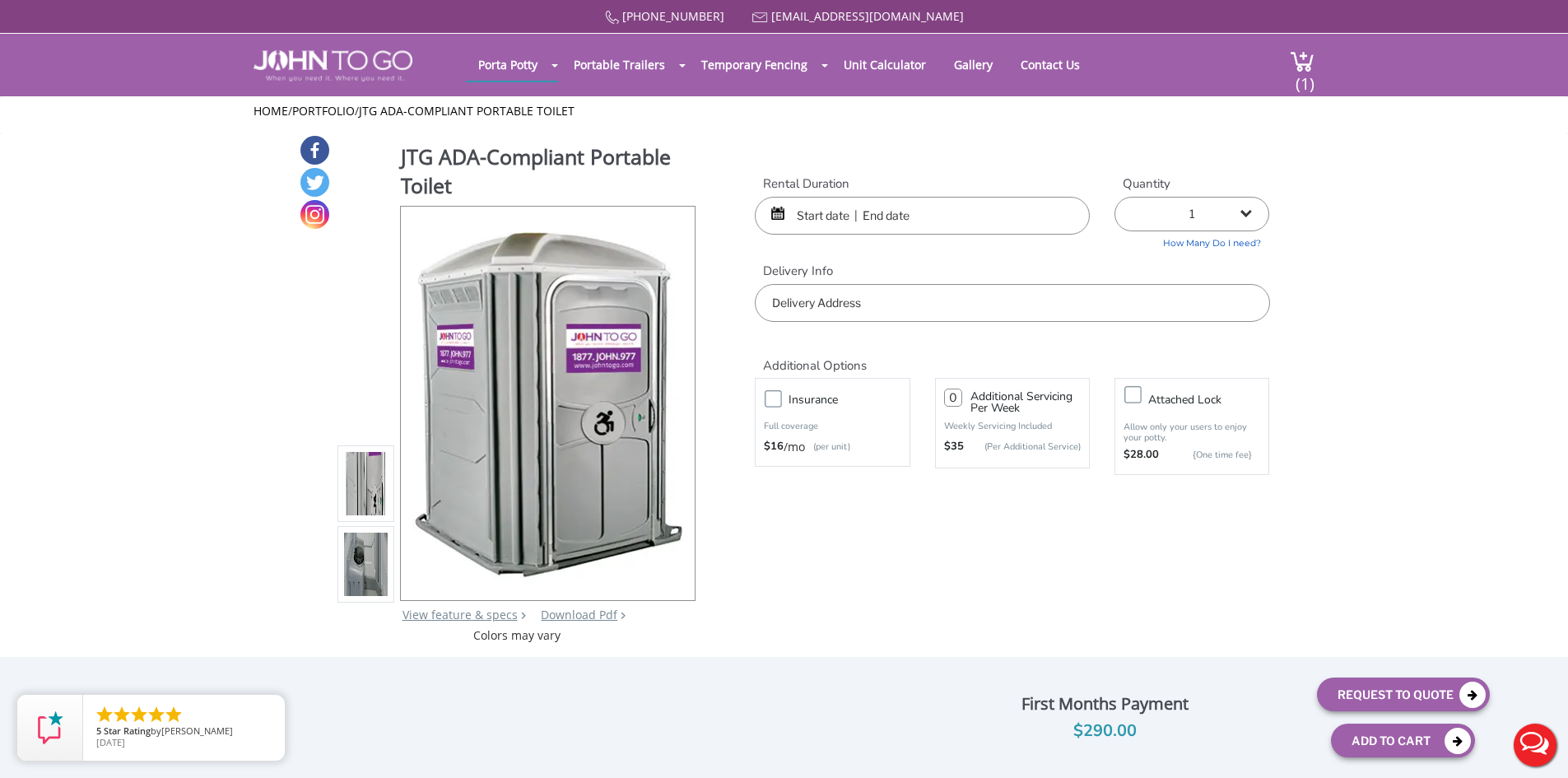
click at [831, 218] on input "text" at bounding box center [922, 215] width 335 height 38
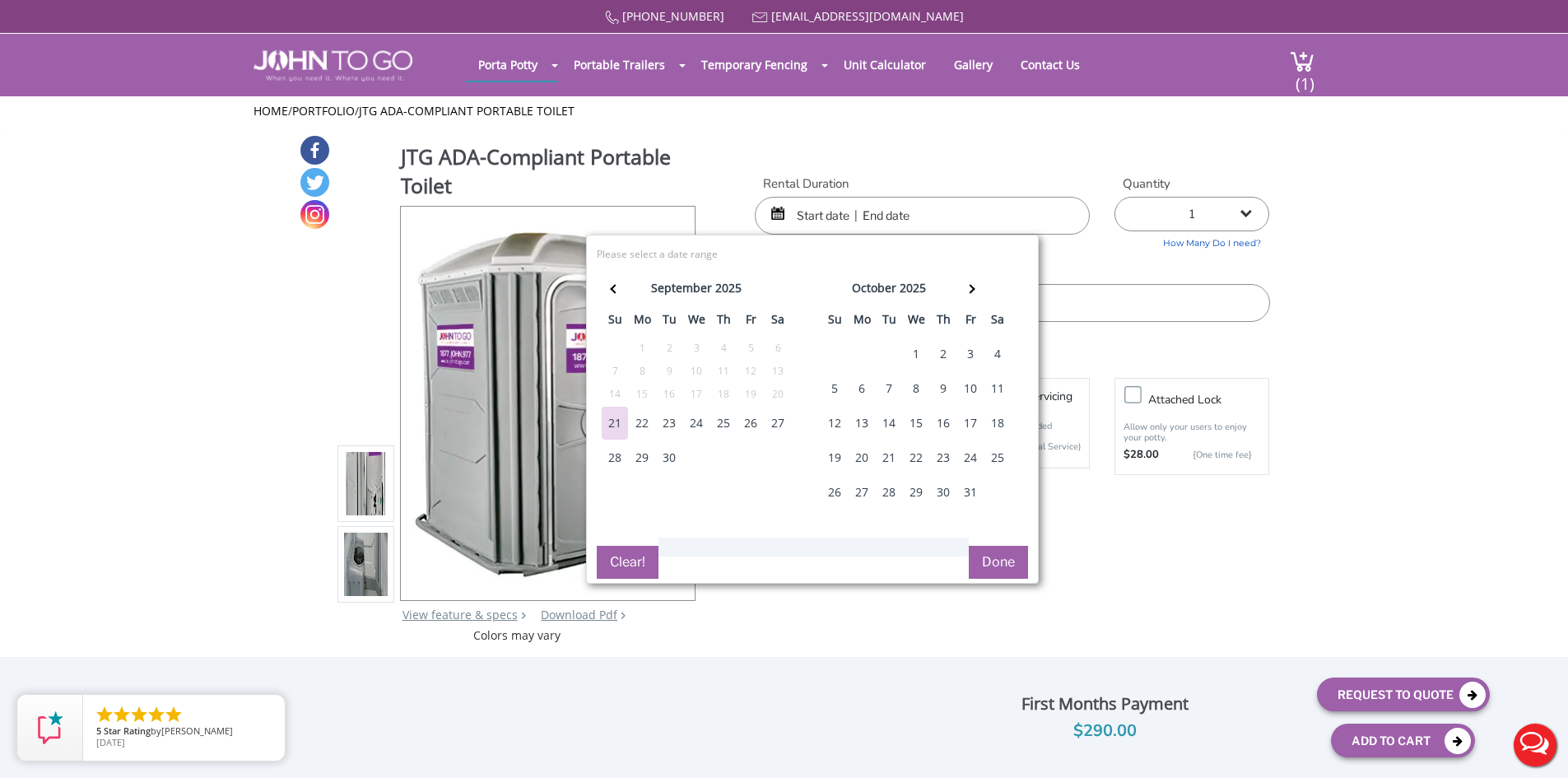
click at [743, 418] on div "26" at bounding box center [750, 423] width 27 height 33
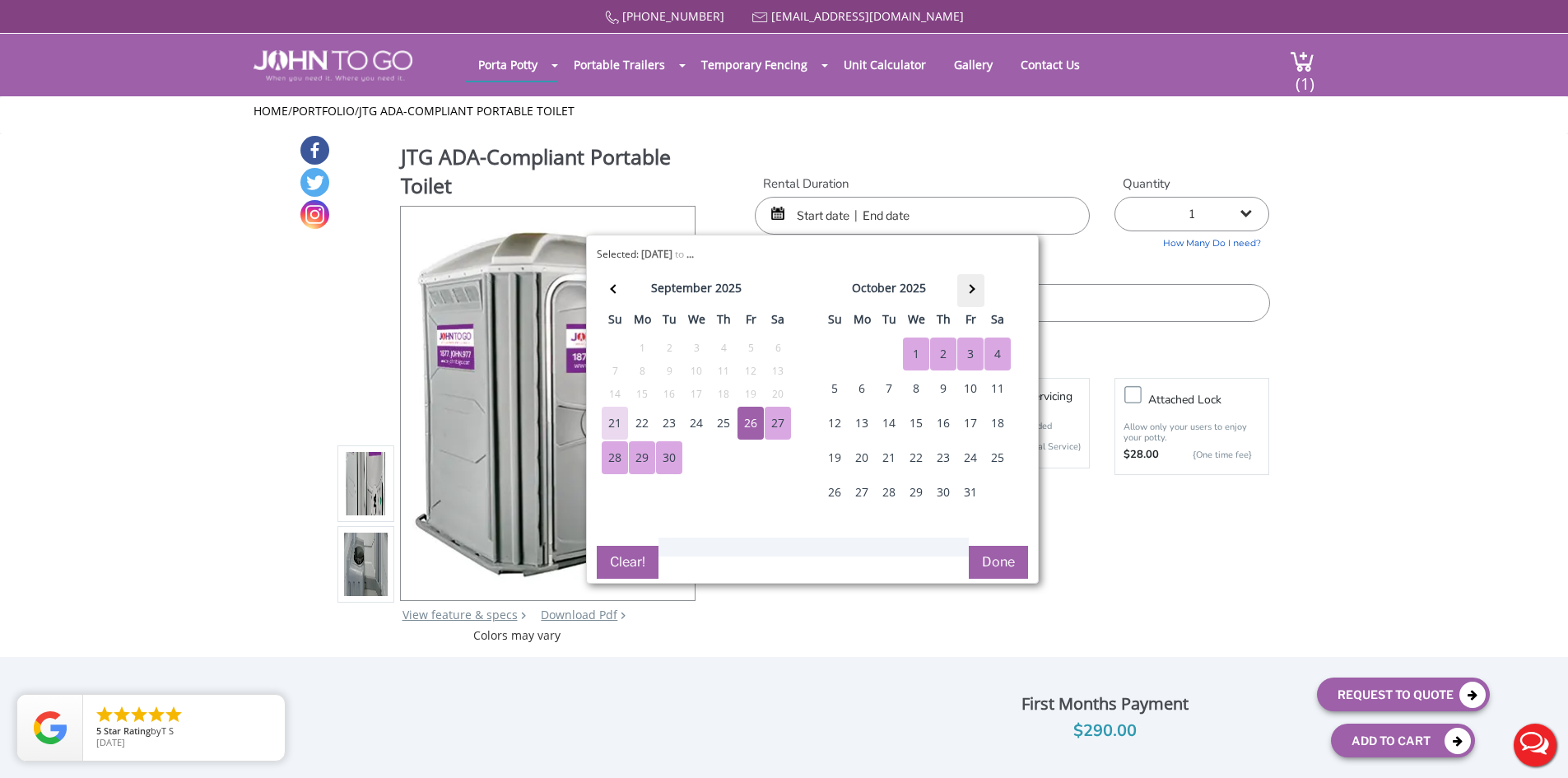
click at [974, 295] on th at bounding box center [970, 290] width 27 height 33
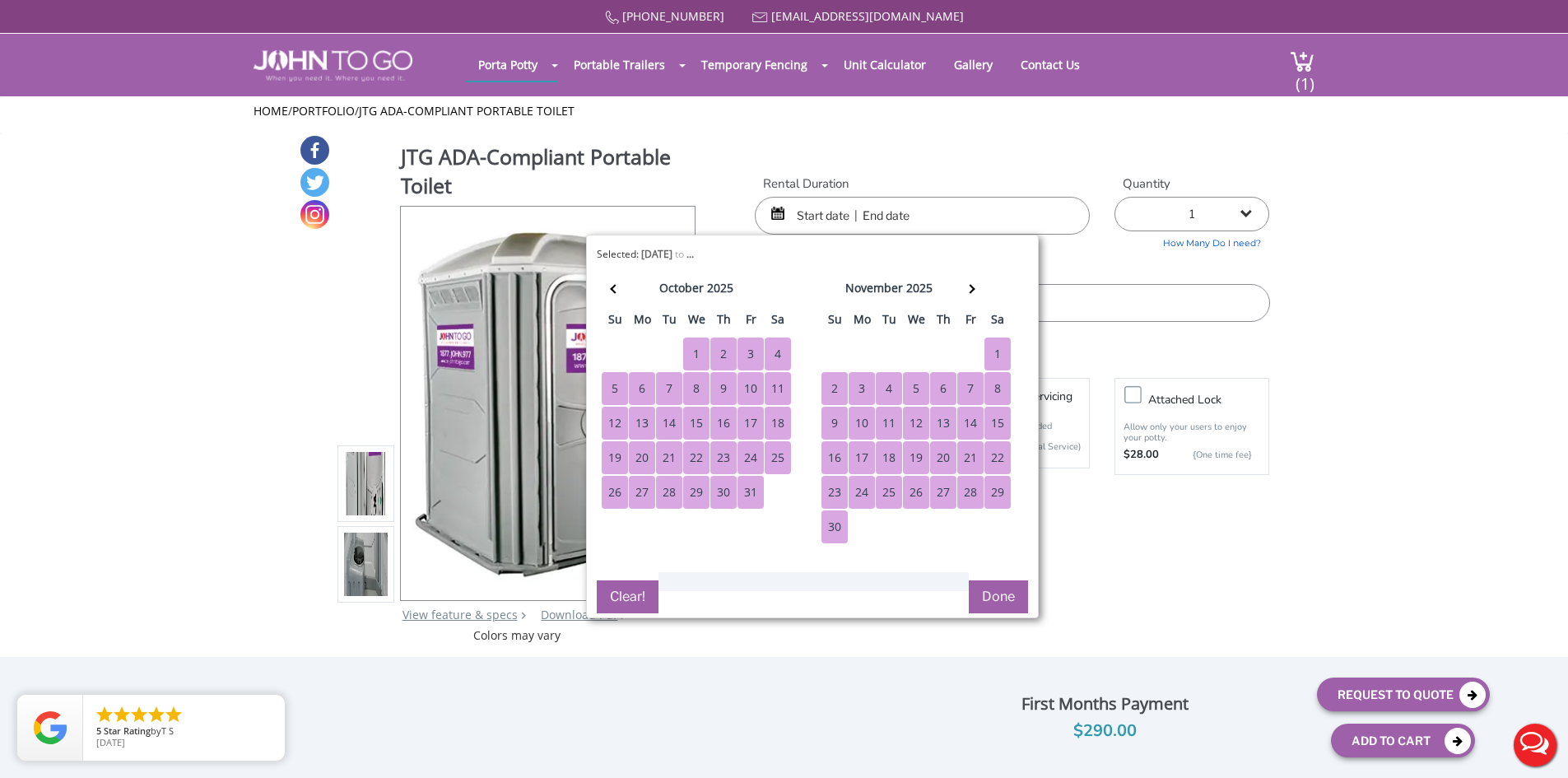
click at [843, 525] on div "30" at bounding box center [834, 527] width 27 height 33
type input "[DATE] to [DATE]"
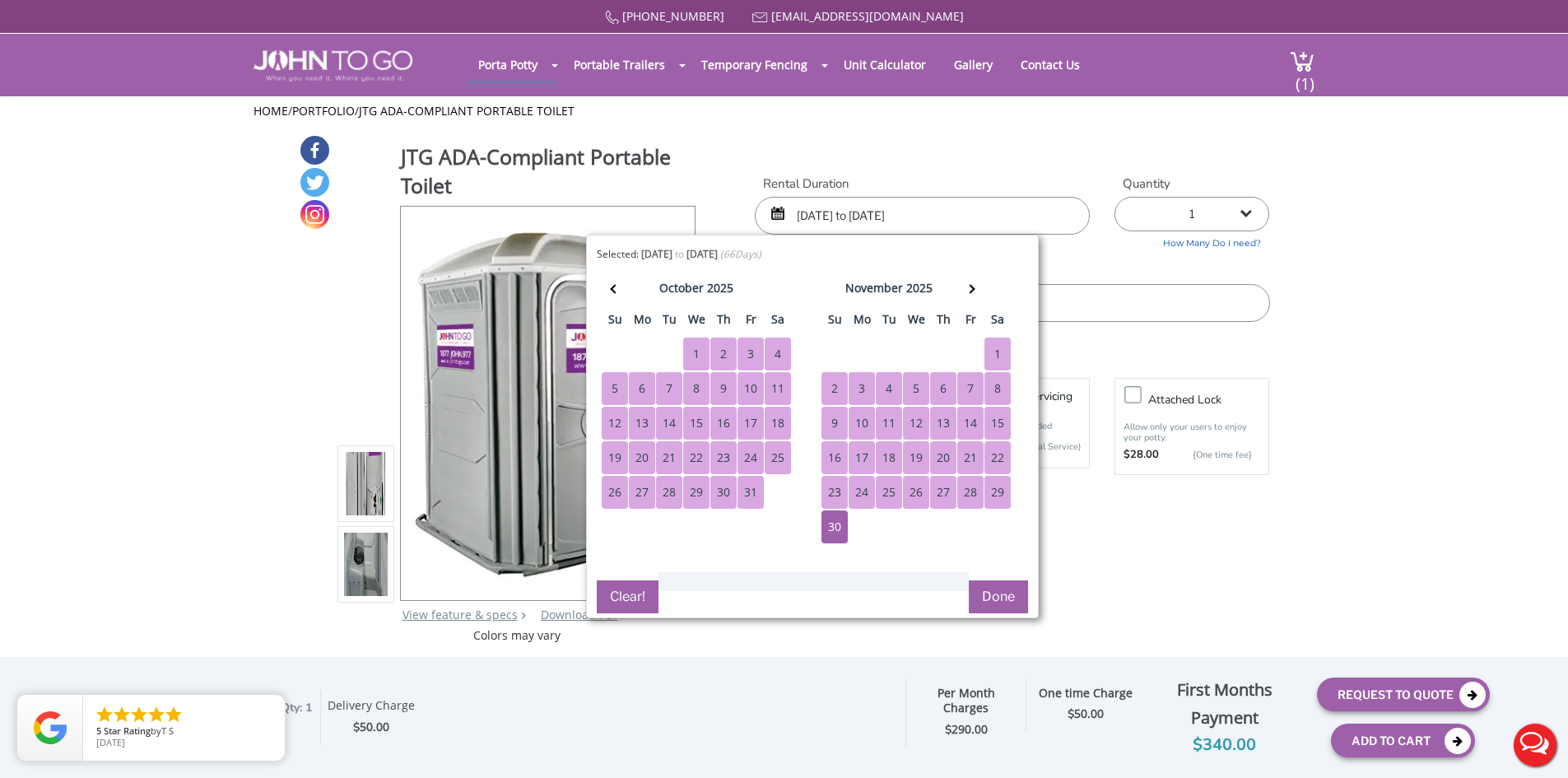
click at [992, 604] on button "Done" at bounding box center [998, 596] width 59 height 33
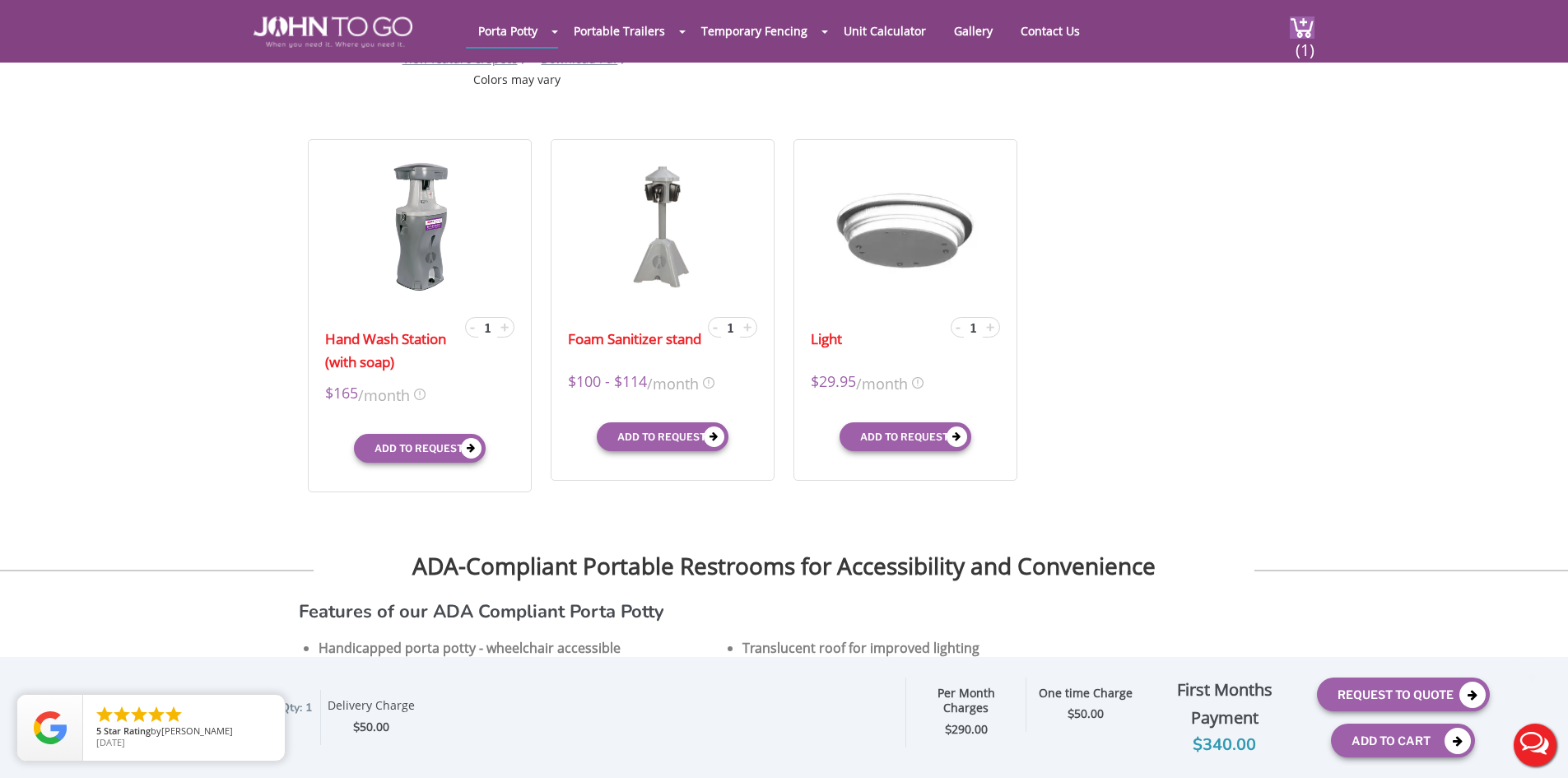
scroll to position [494, 0]
click at [416, 257] on img at bounding box center [419, 224] width 88 height 135
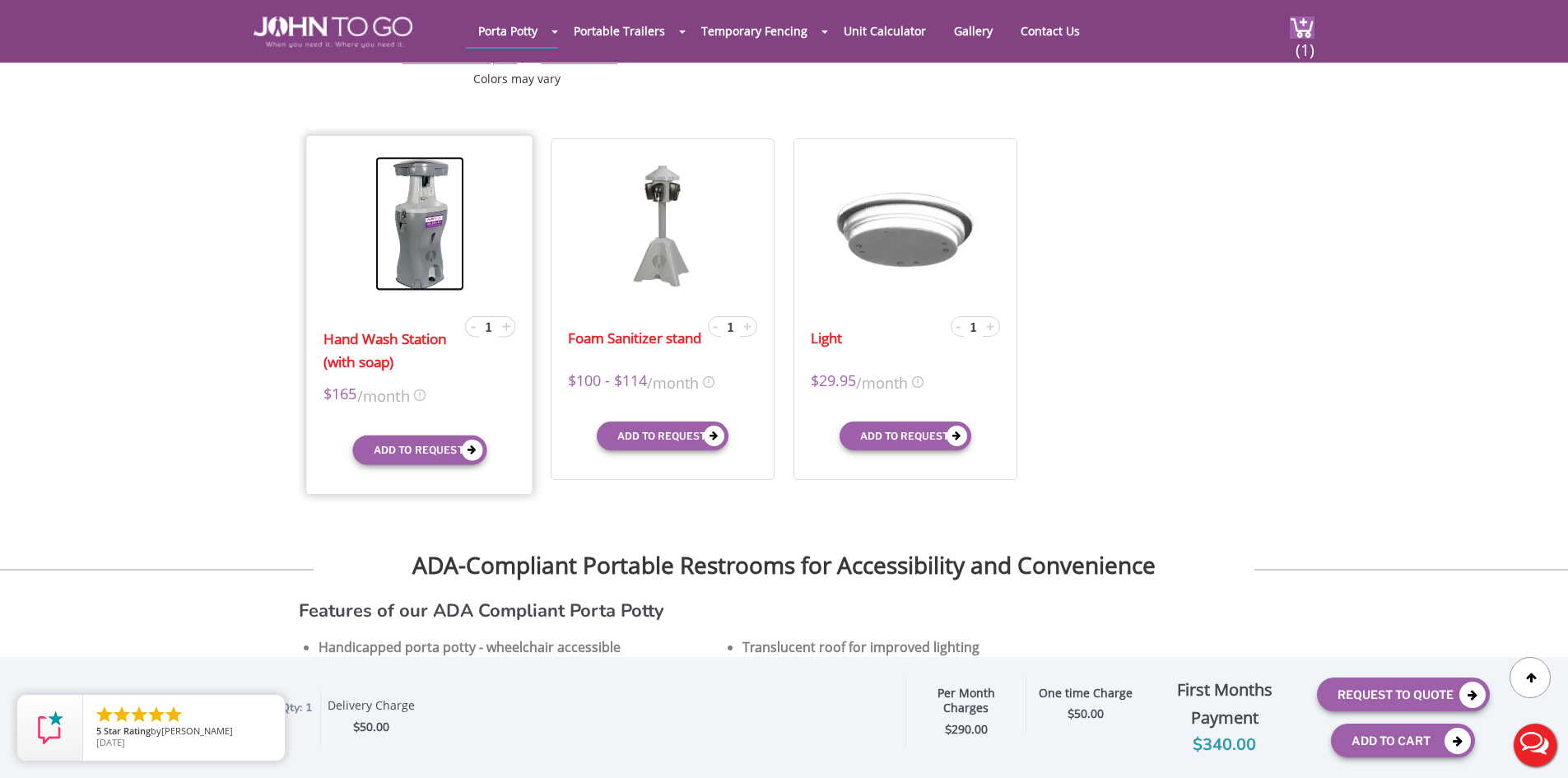
click at [414, 248] on img at bounding box center [419, 224] width 88 height 135
click at [412, 302] on form "Hand Wash Station (with soap) - 1 + $165 /month X $165 /month $165 mid-term/mon…" at bounding box center [419, 311] width 193 height 309
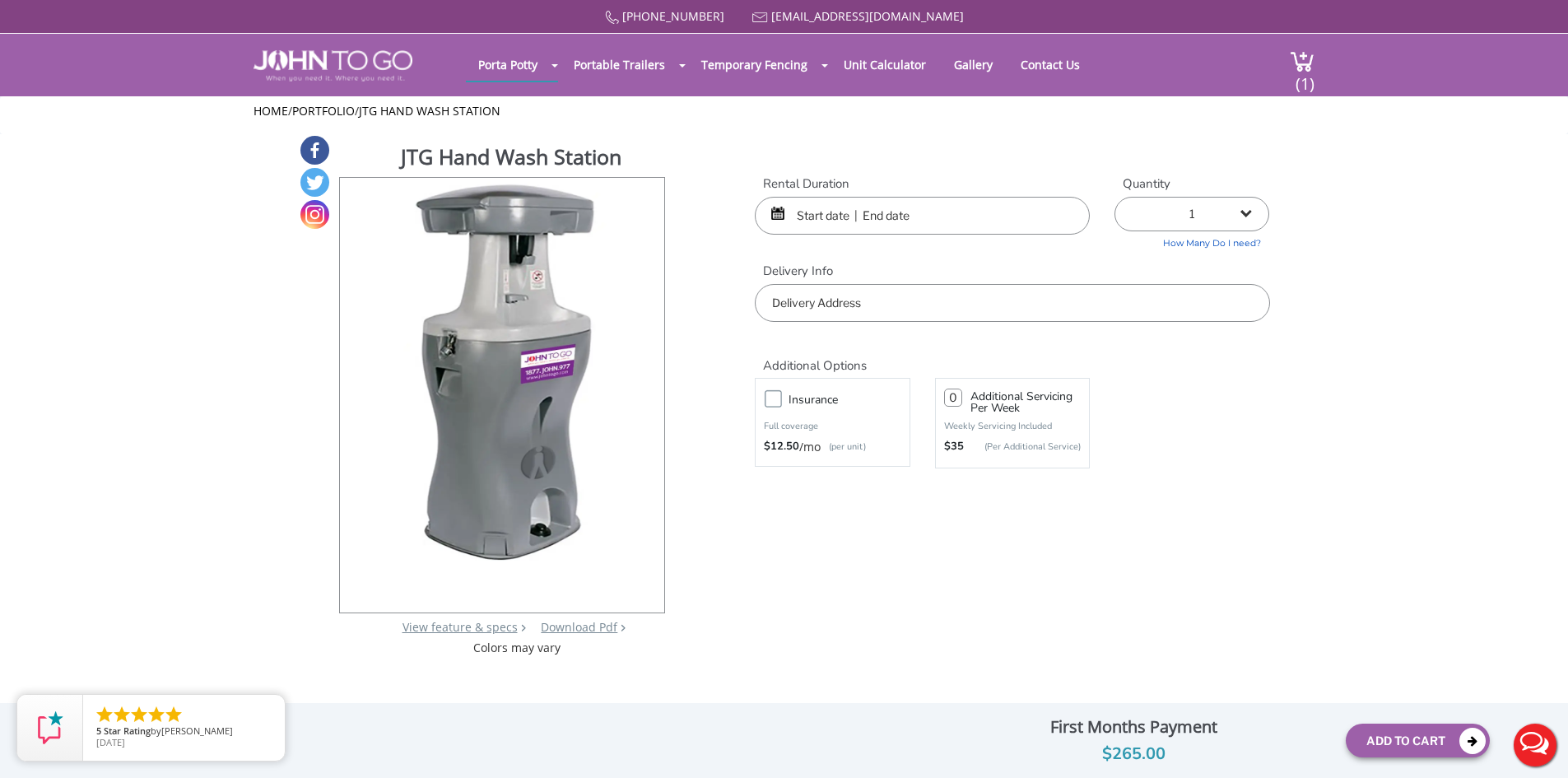
click at [850, 211] on input "text" at bounding box center [922, 215] width 335 height 38
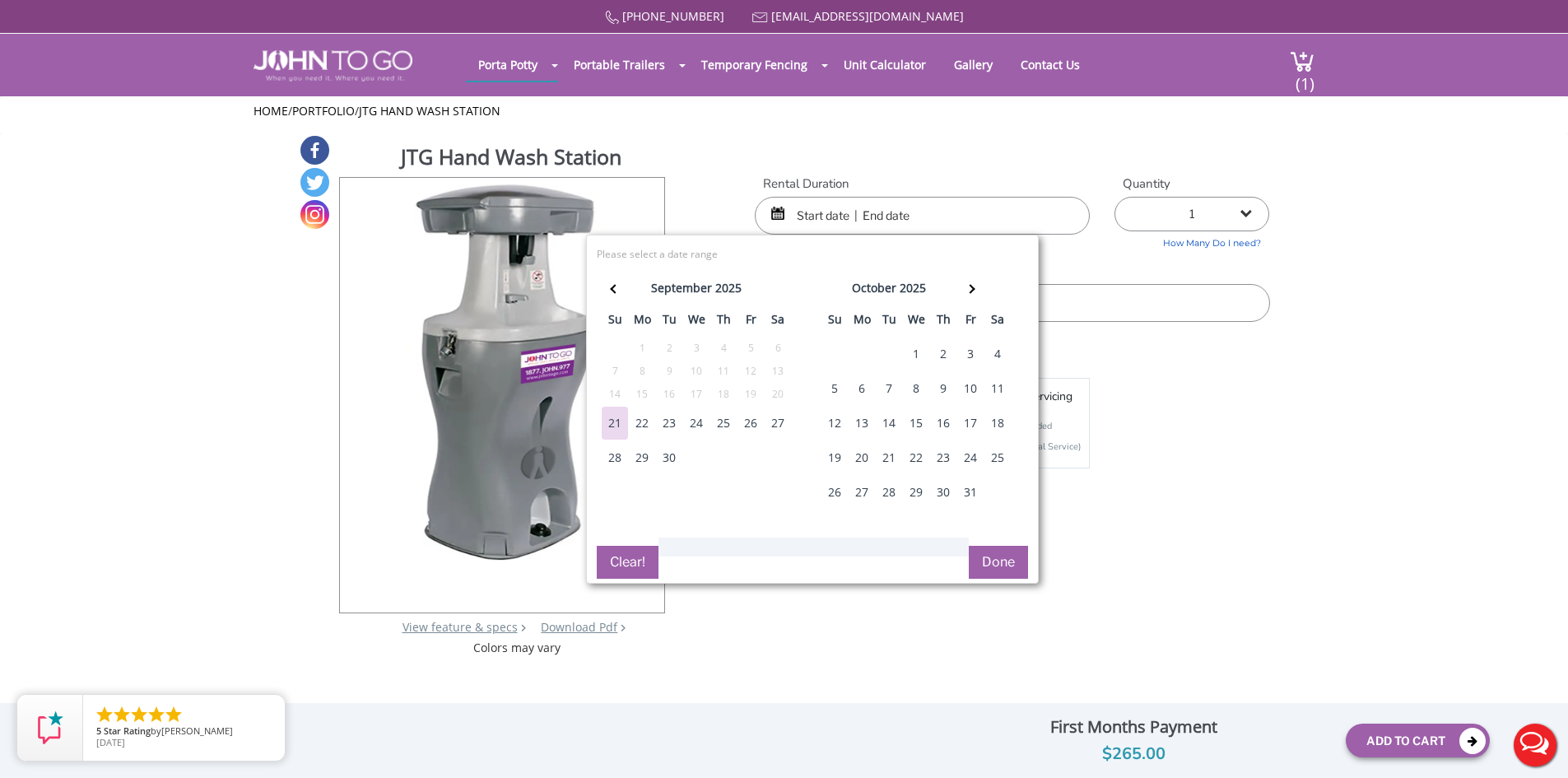
click at [777, 418] on div "27" at bounding box center [777, 423] width 27 height 33
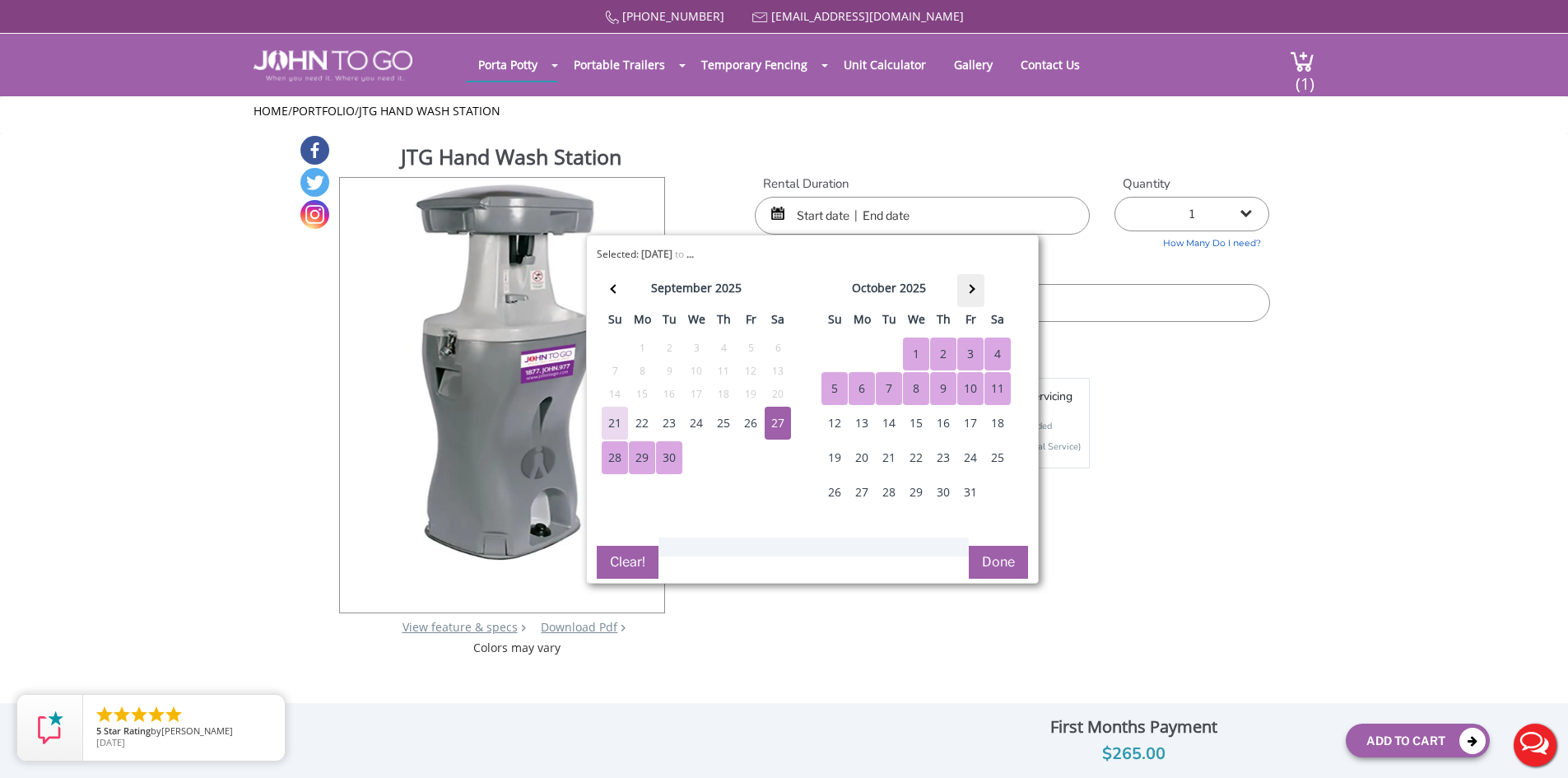
click at [971, 282] on th at bounding box center [970, 290] width 27 height 33
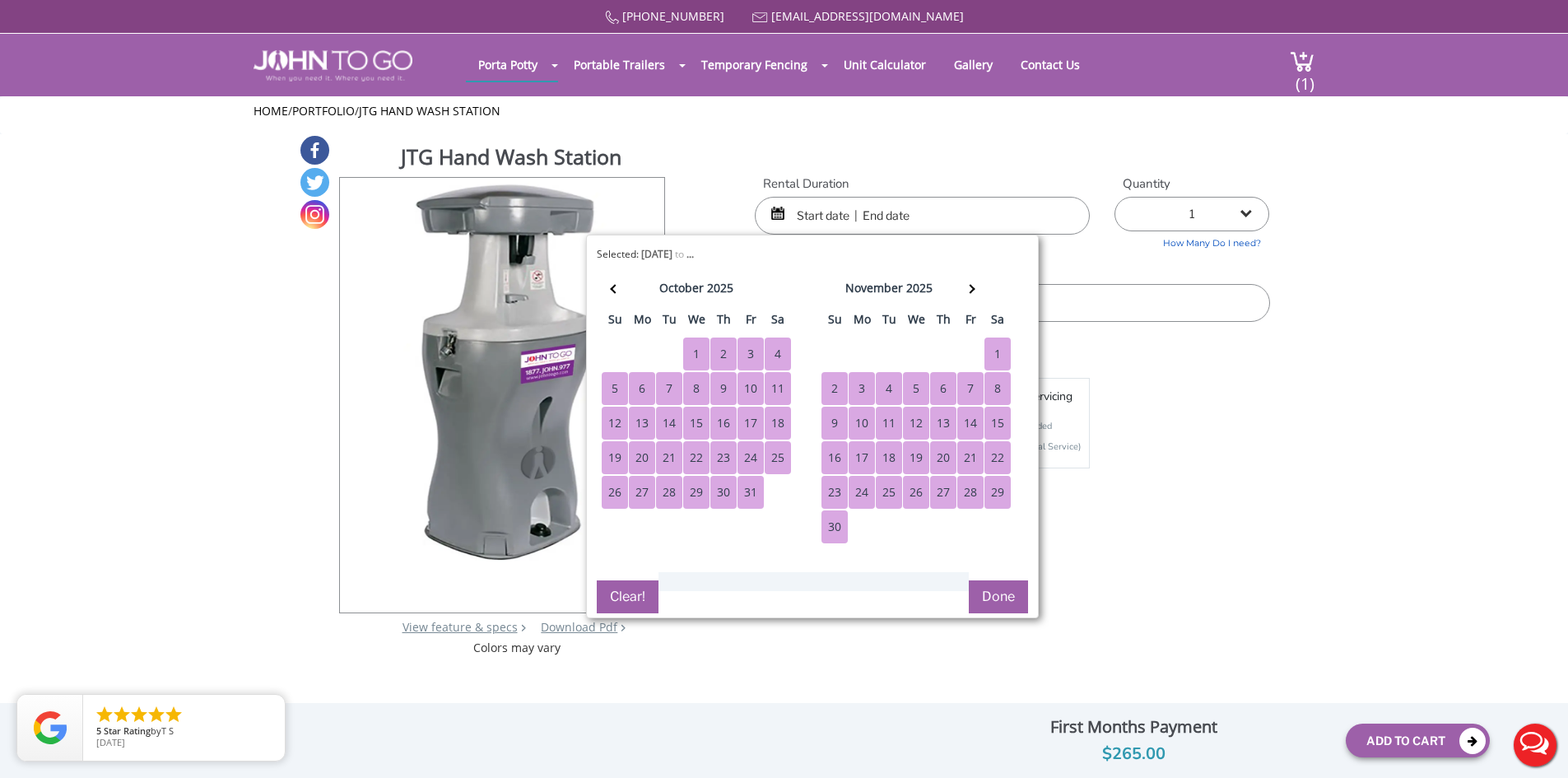
click at [846, 532] on div "30" at bounding box center [834, 527] width 27 height 33
type input "[DATE] to [DATE]"
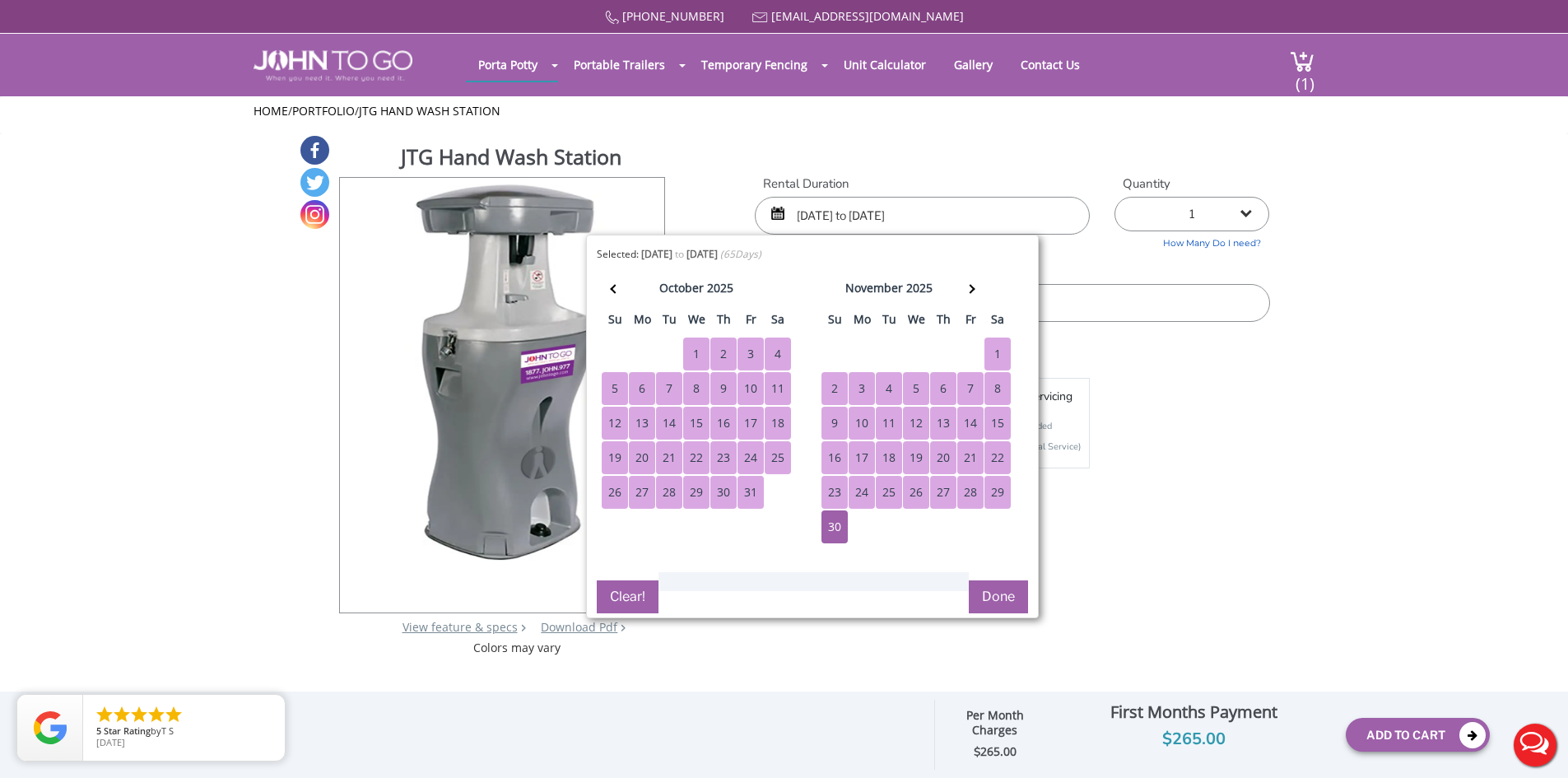
click at [1008, 594] on button "Done" at bounding box center [998, 596] width 59 height 33
